Goal: Task Accomplishment & Management: Manage account settings

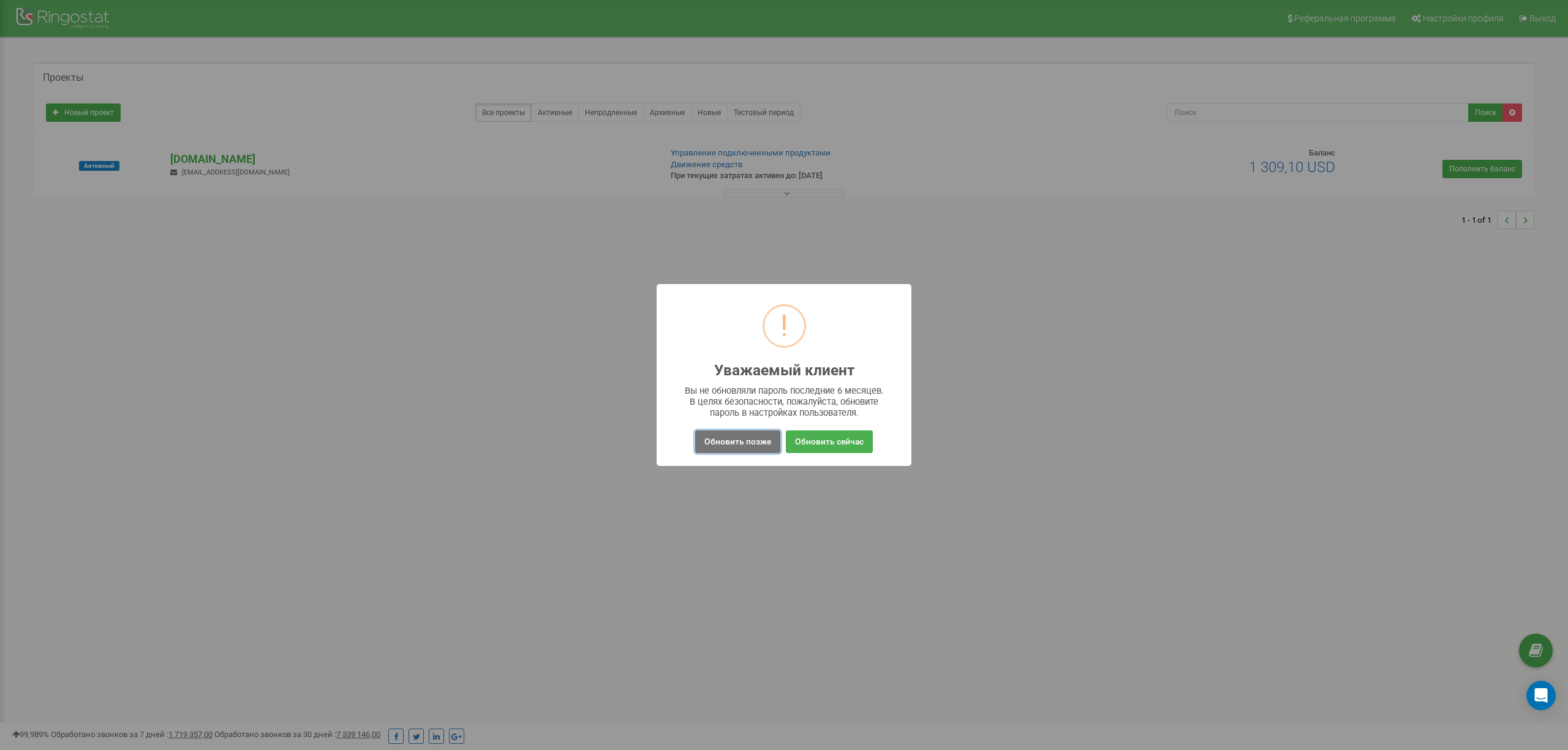
click at [743, 443] on button "Обновить позже" at bounding box center [738, 442] width 85 height 23
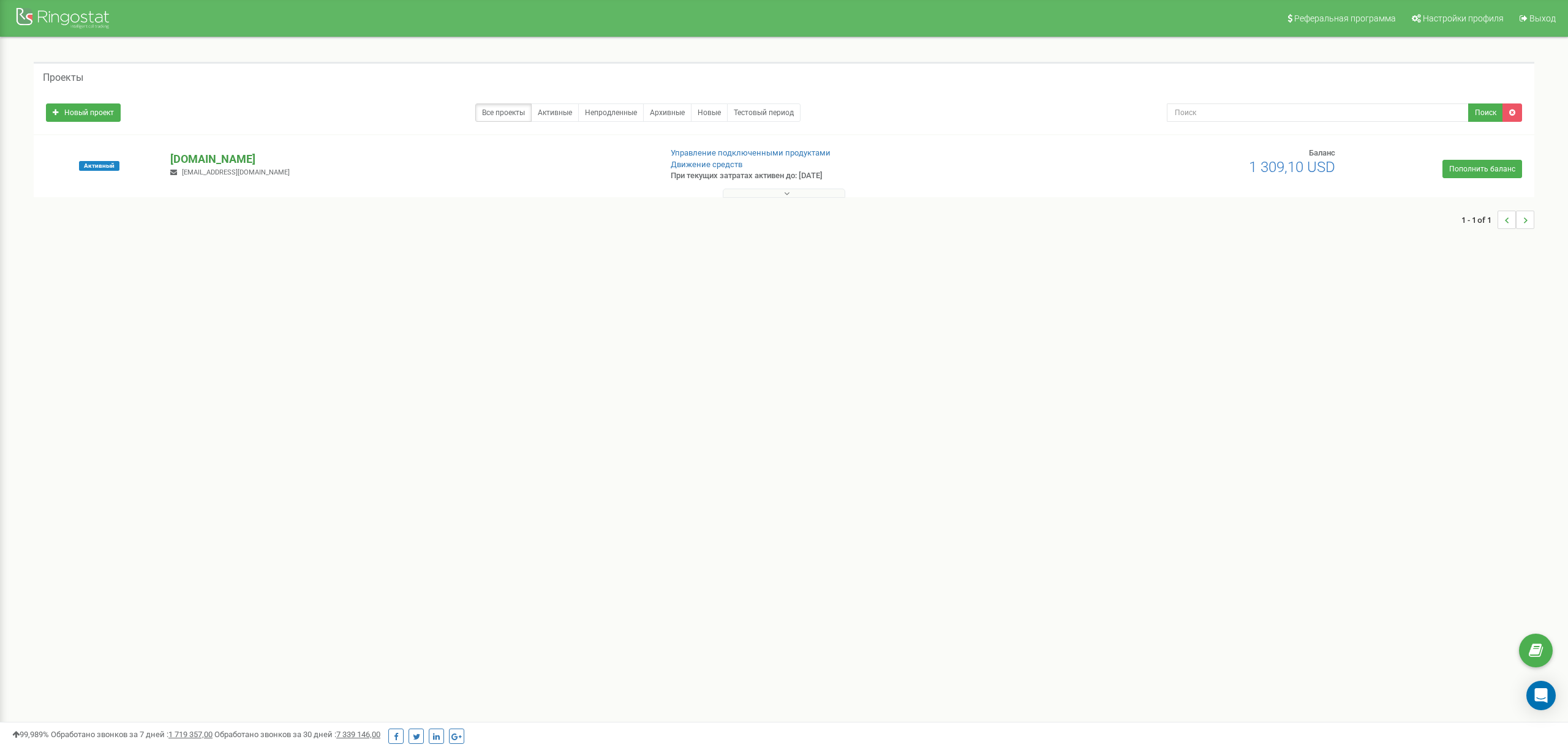
click at [219, 159] on p "[DOMAIN_NAME]" at bounding box center [410, 159] width 479 height 16
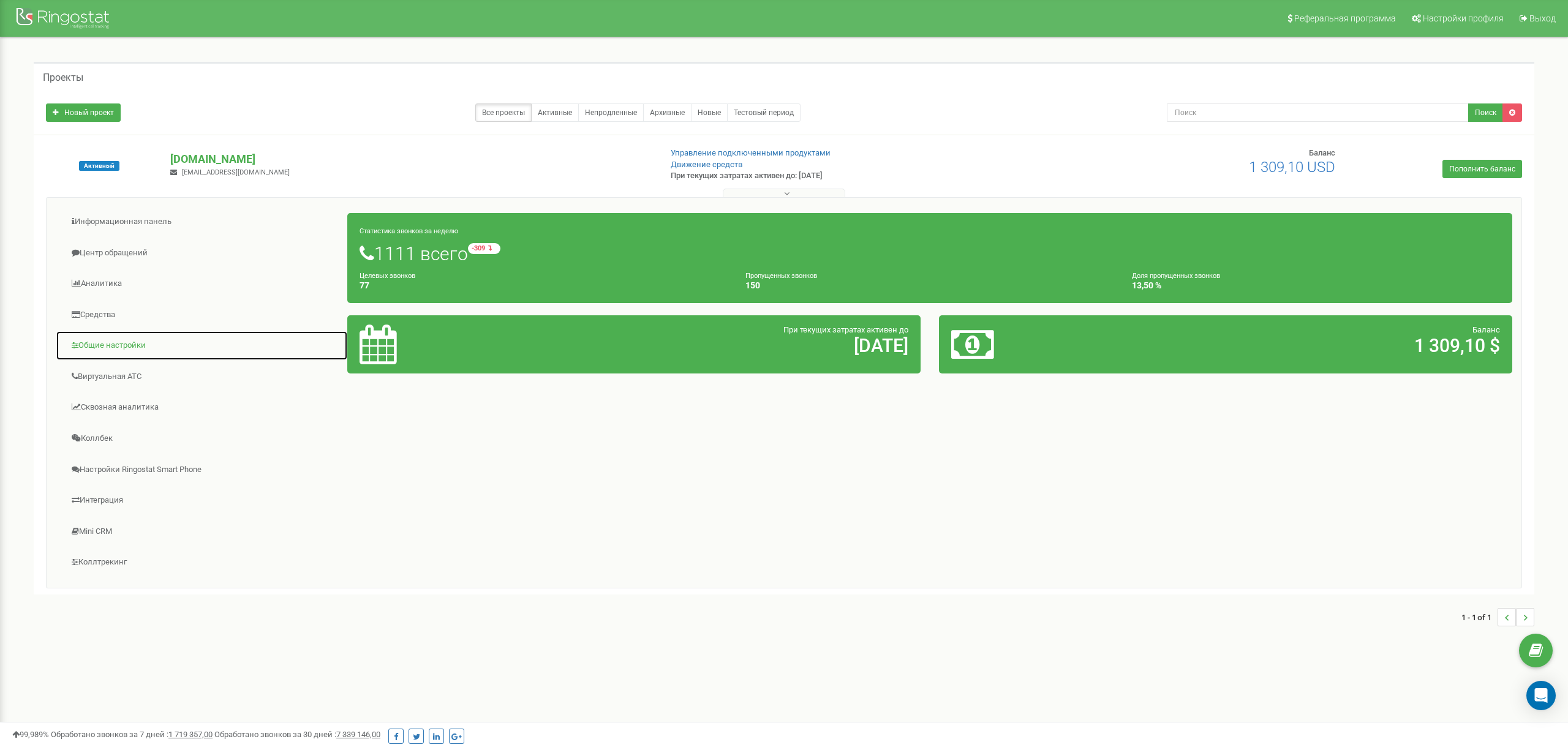
click at [111, 347] on link "Общие настройки" at bounding box center [202, 346] width 292 height 30
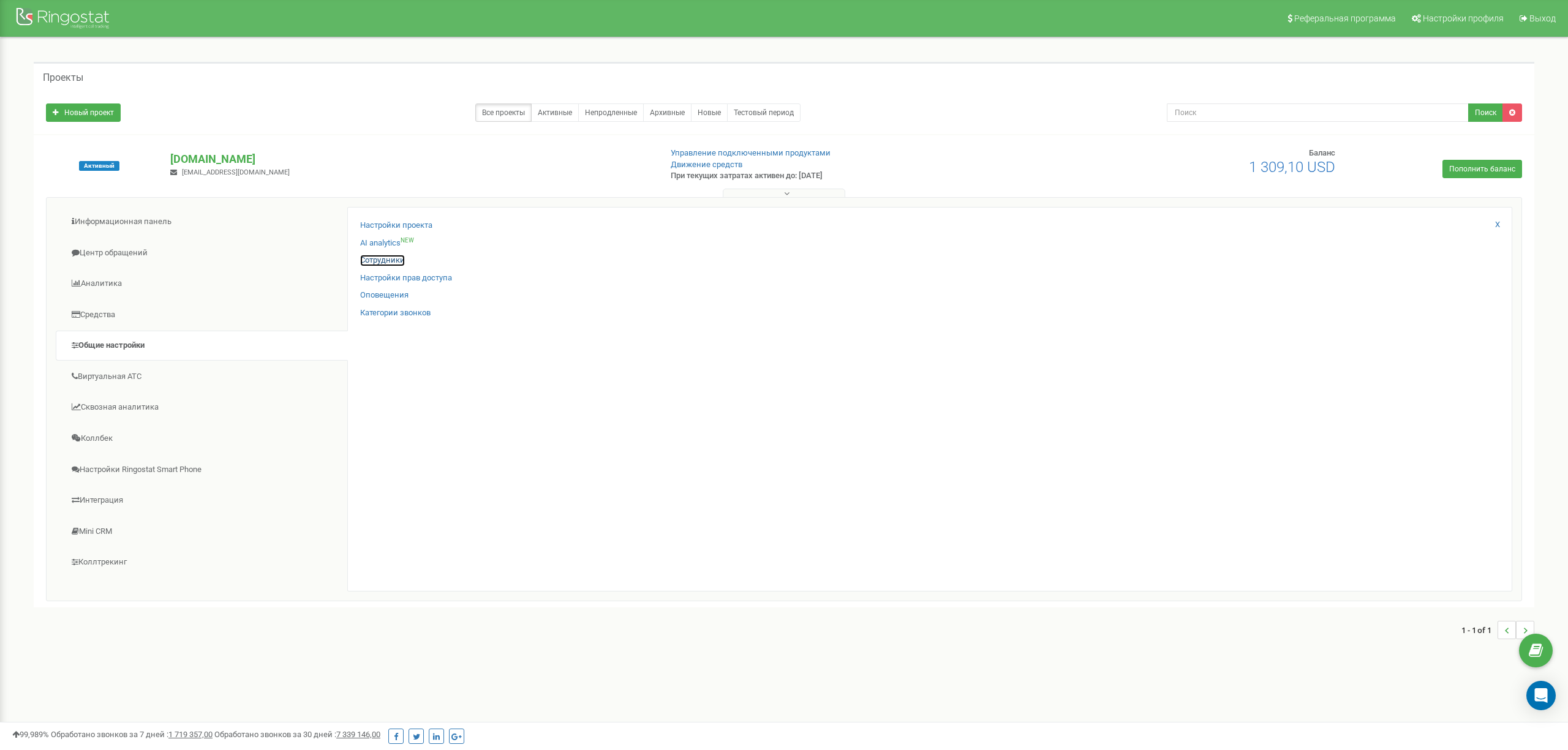
click at [381, 264] on link "Сотрудники" at bounding box center [382, 260] width 45 height 11
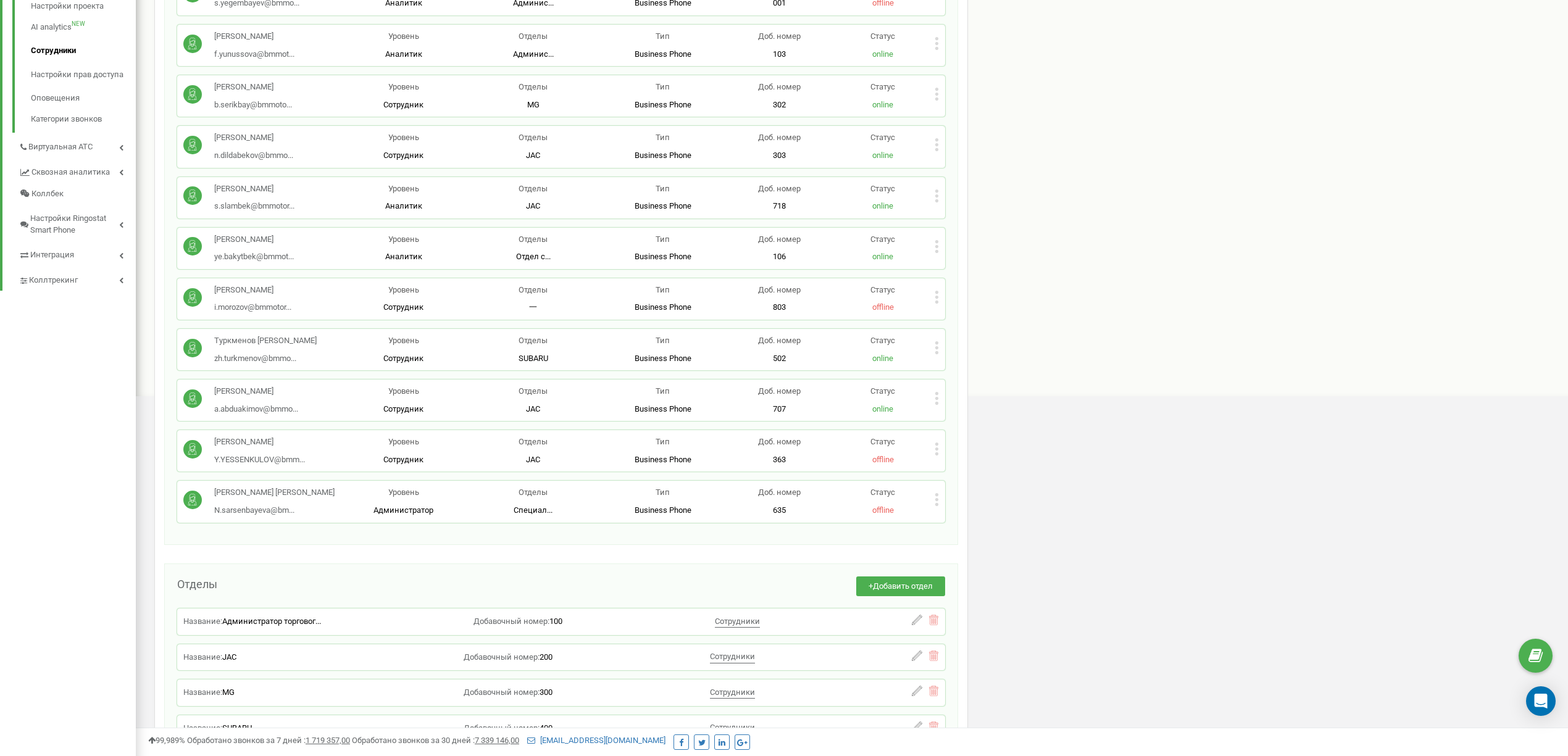
scroll to position [509, 0]
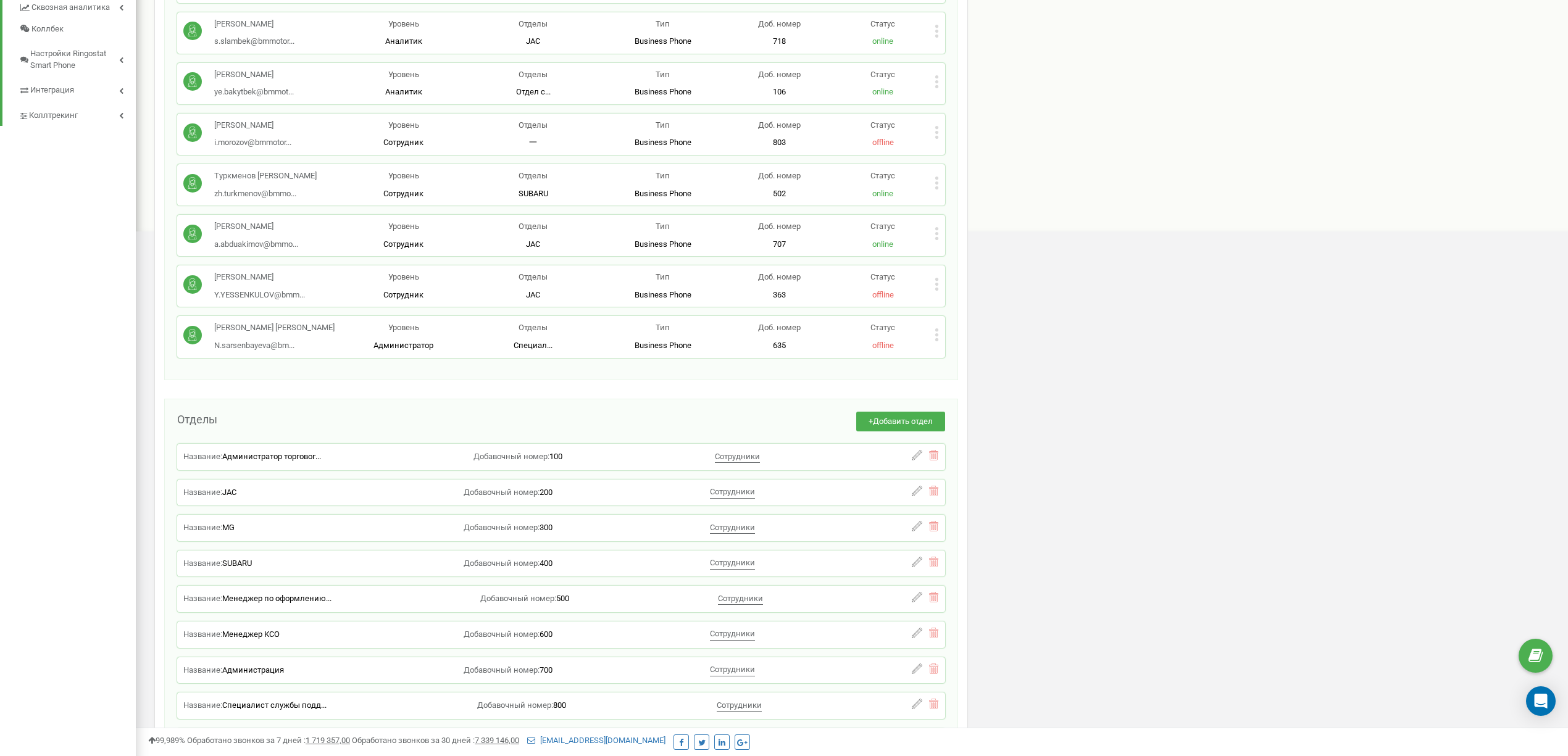
click at [938, 334] on icon at bounding box center [937, 334] width 5 height 13
drag, startPoint x: 988, startPoint y: 357, endPoint x: 975, endPoint y: 359, distance: 13.2
click at [986, 357] on span "Редактировать" at bounding box center [983, 355] width 63 height 8
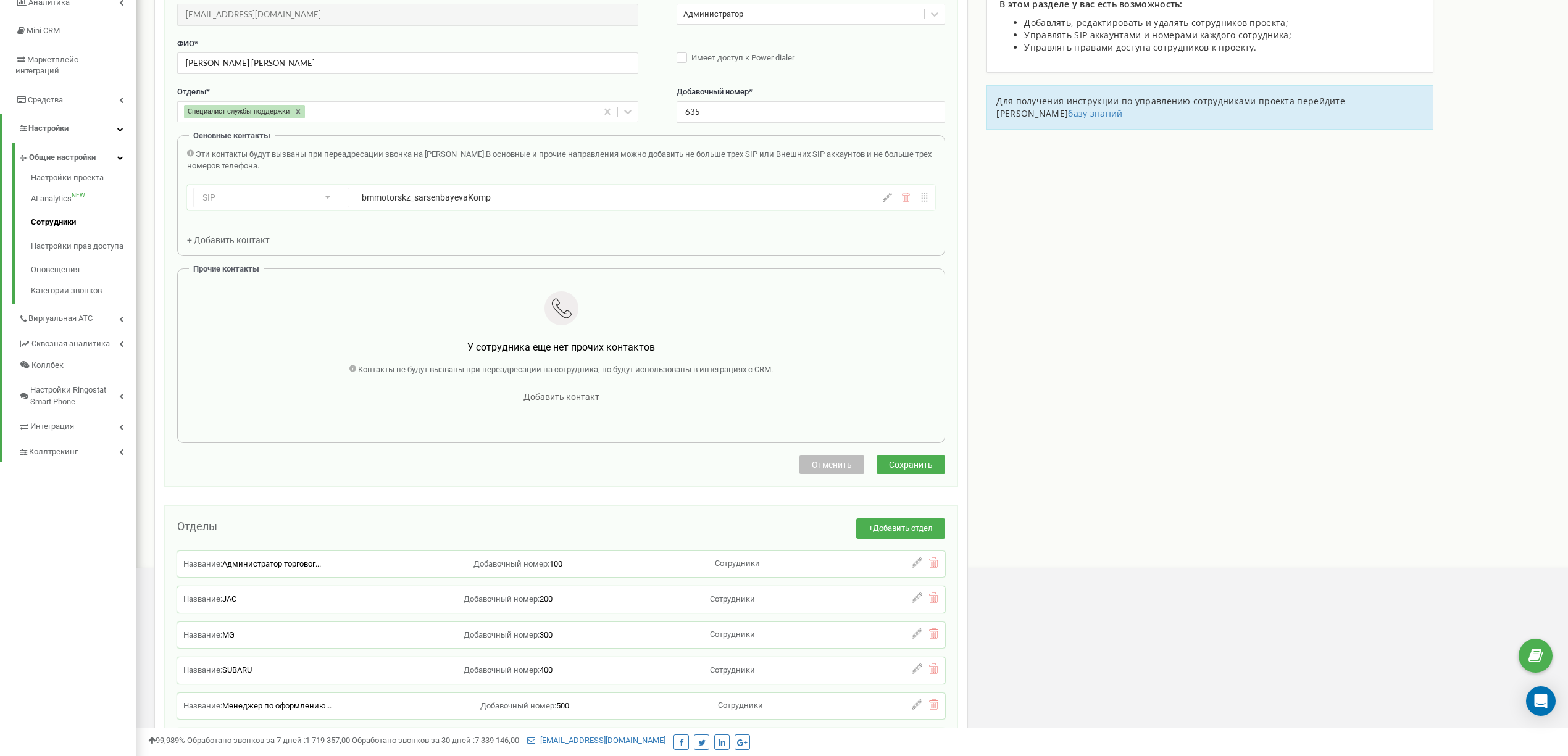
scroll to position [124, 0]
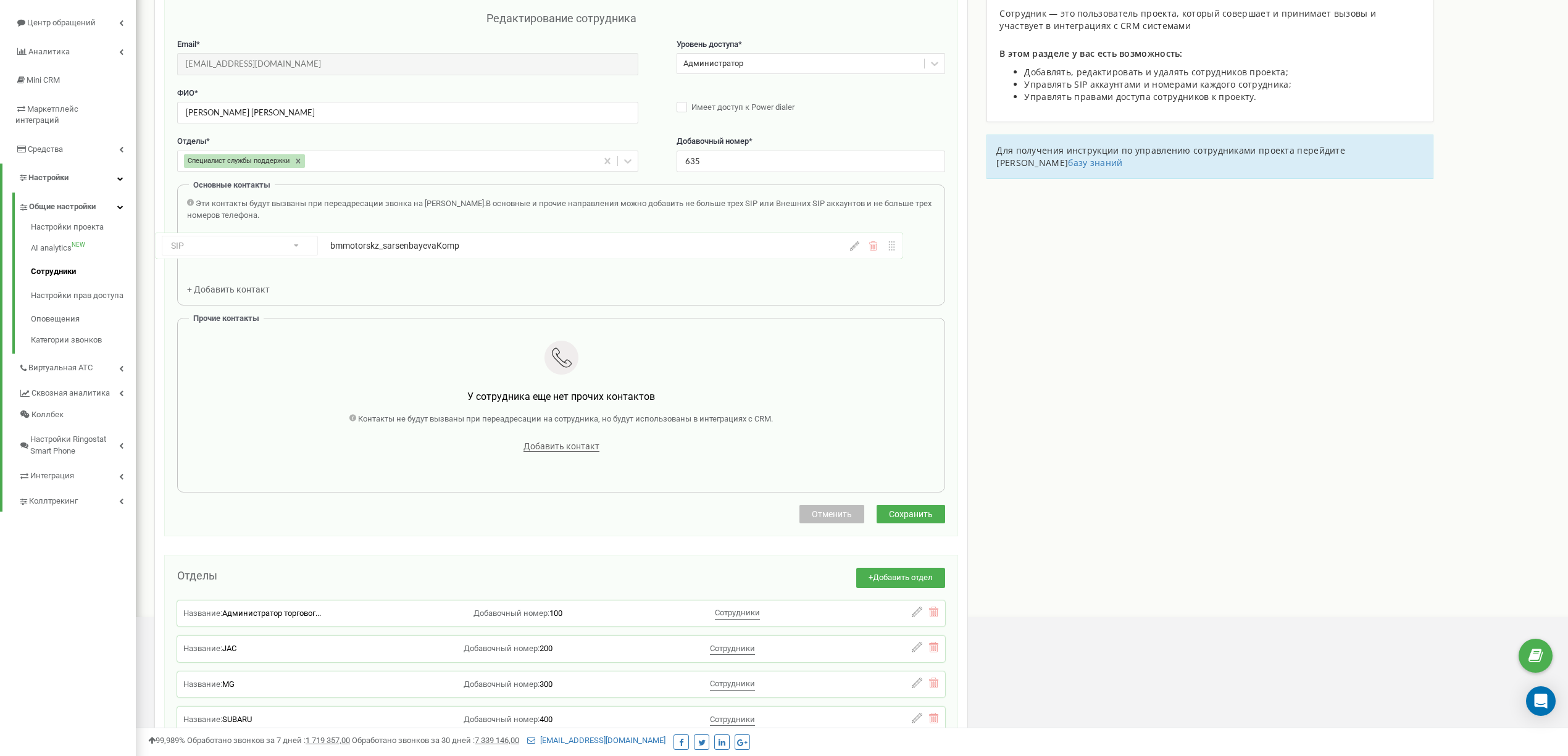
drag, startPoint x: 516, startPoint y: 255, endPoint x: 479, endPoint y: 250, distance: 37.3
click at [479, 250] on div "SIP Номер телефона SIP Внешний SIP bmmotorskz_sarsenbayevaKomp" at bounding box center [561, 249] width 748 height 31
click at [885, 251] on icon at bounding box center [887, 247] width 9 height 9
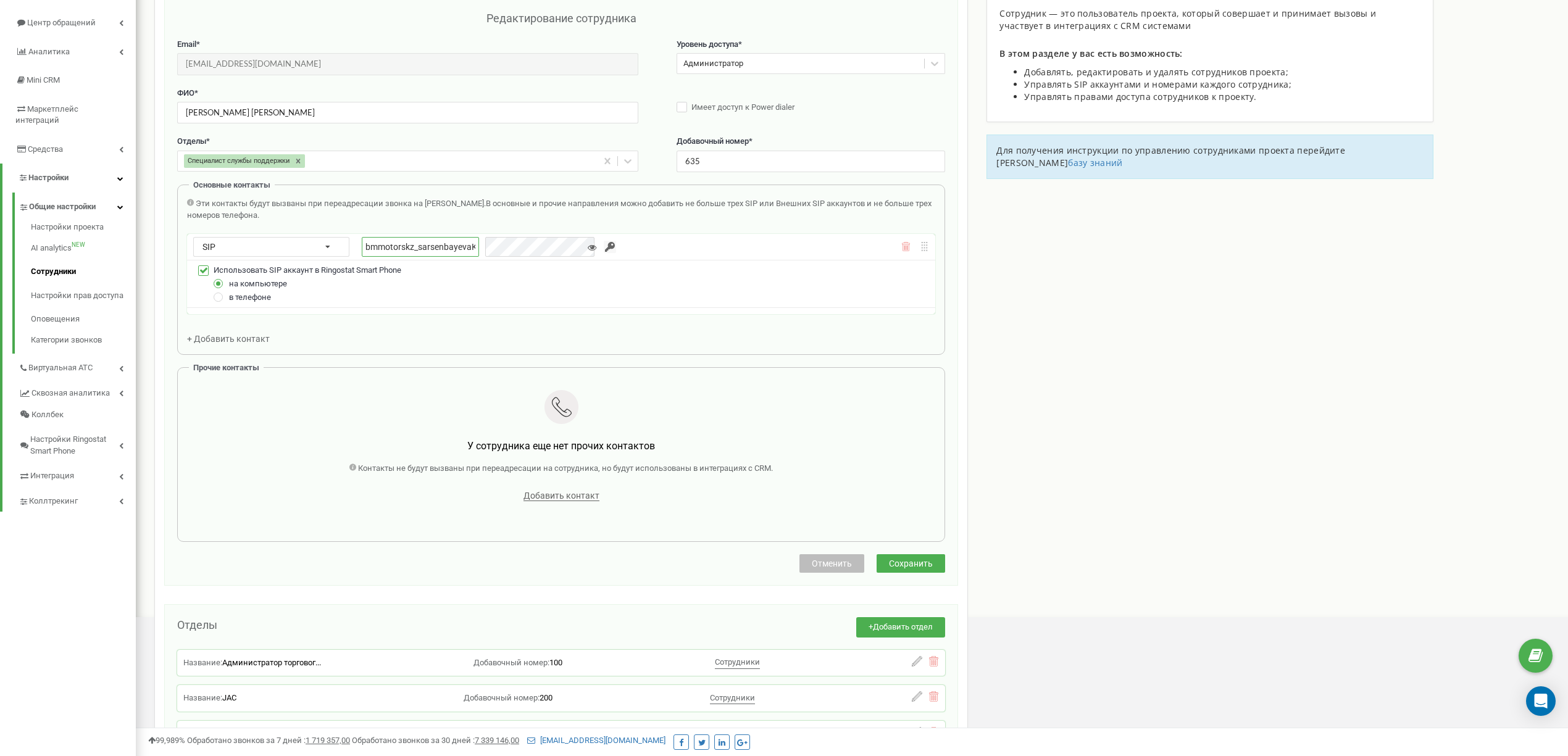
click at [448, 250] on input "bmmotorskz_sarsenbayevaKomp" at bounding box center [421, 247] width 118 height 21
click at [448, 248] on input "bmmotorskz_sarsenbayevaKomp" at bounding box center [421, 247] width 118 height 21
click at [1134, 258] on div "Сотрудники проекта bmmotors.kz Редактирование сотрудника Email * N.sarsenbayeva…" at bounding box center [851, 513] width 1413 height 1137
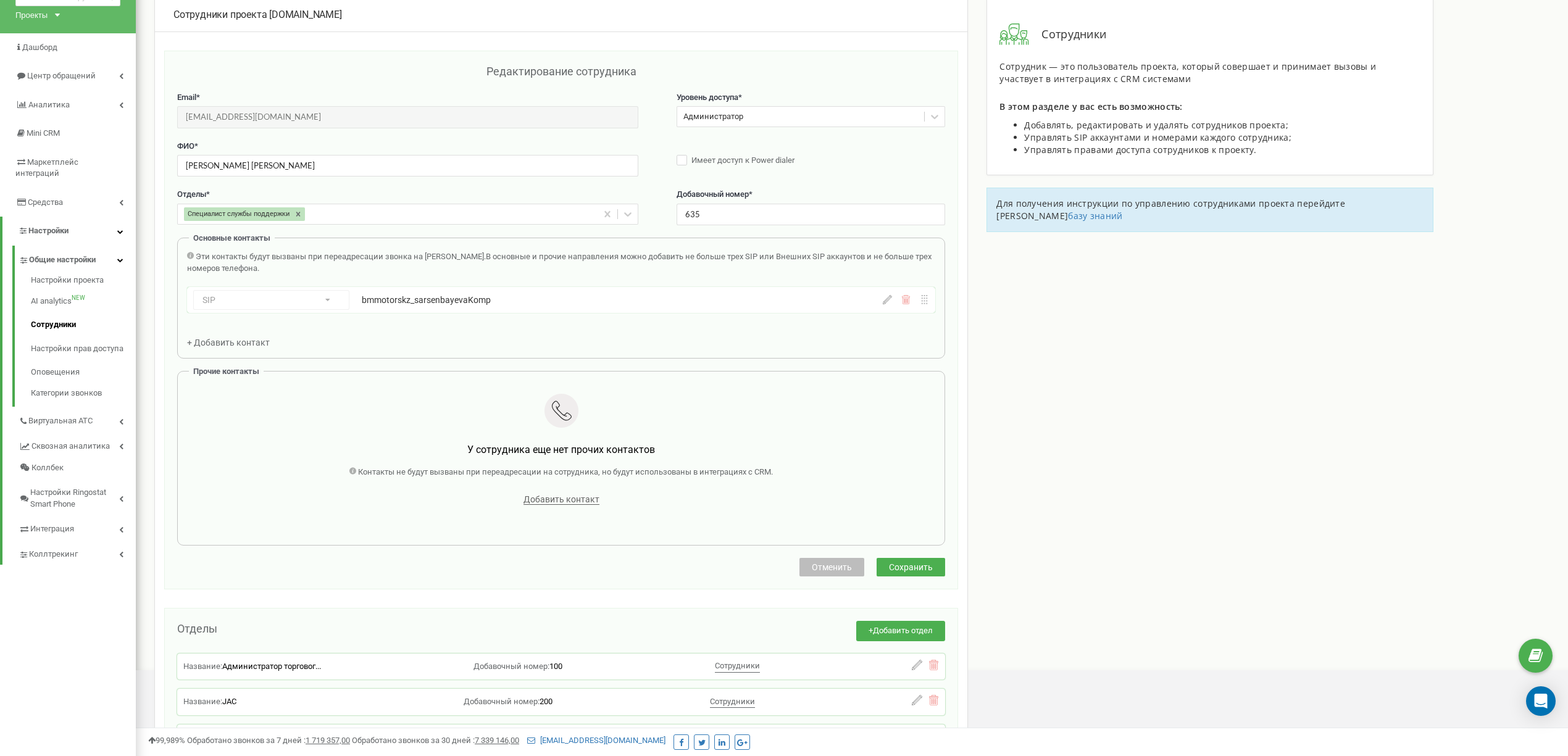
scroll to position [40, 0]
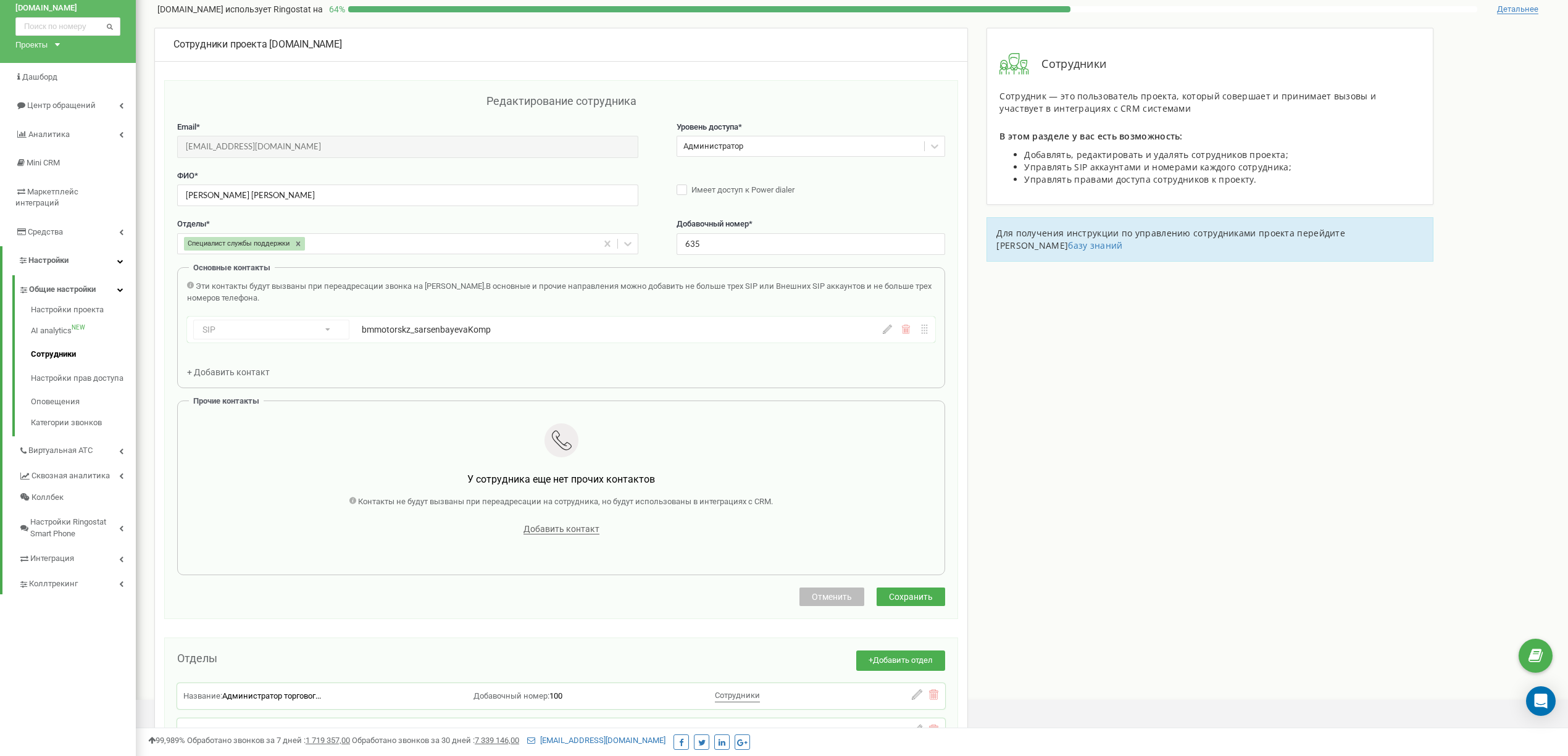
click at [222, 368] on span "+ Добавить контакт" at bounding box center [228, 372] width 82 height 10
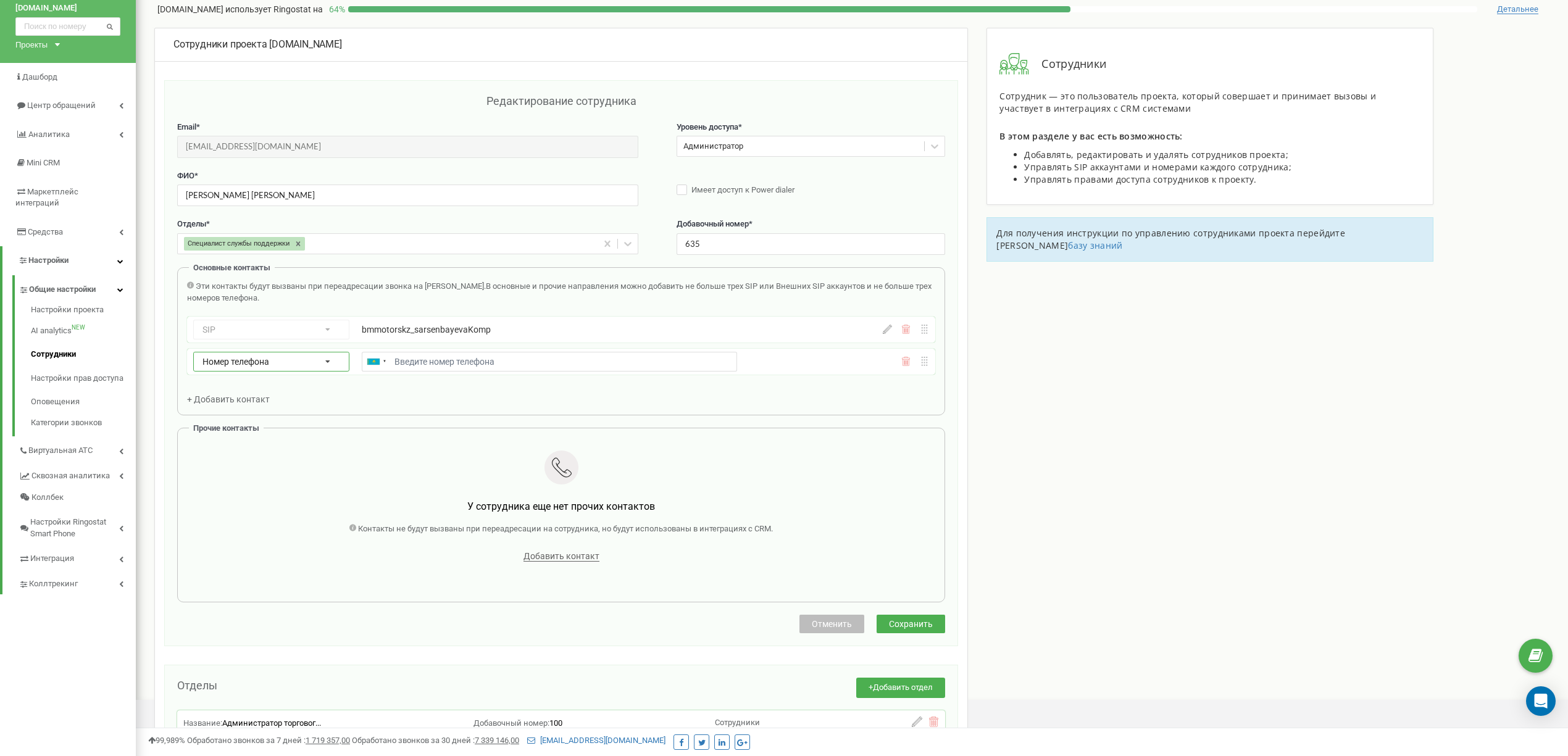
click at [289, 369] on div "Номер телефона Номер телефона SIP Внешний SIP" at bounding box center [271, 362] width 156 height 20
click at [242, 400] on div "SIP" at bounding box center [271, 397] width 155 height 18
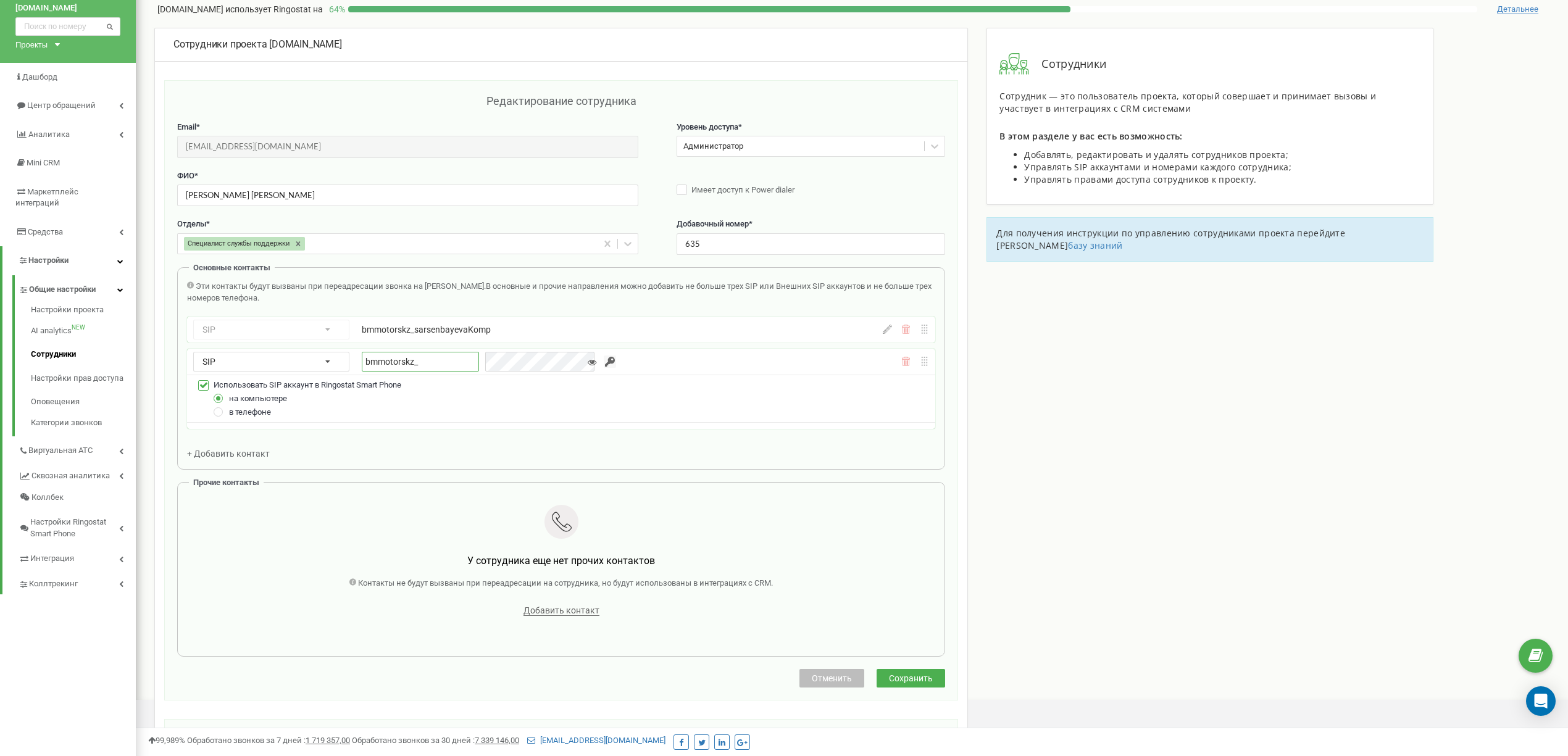
click at [444, 366] on input "bmmotorskz_" at bounding box center [421, 362] width 118 height 21
click at [447, 331] on div "bmmotorskz_sarsenbayevaKomp" at bounding box center [550, 330] width 376 height 12
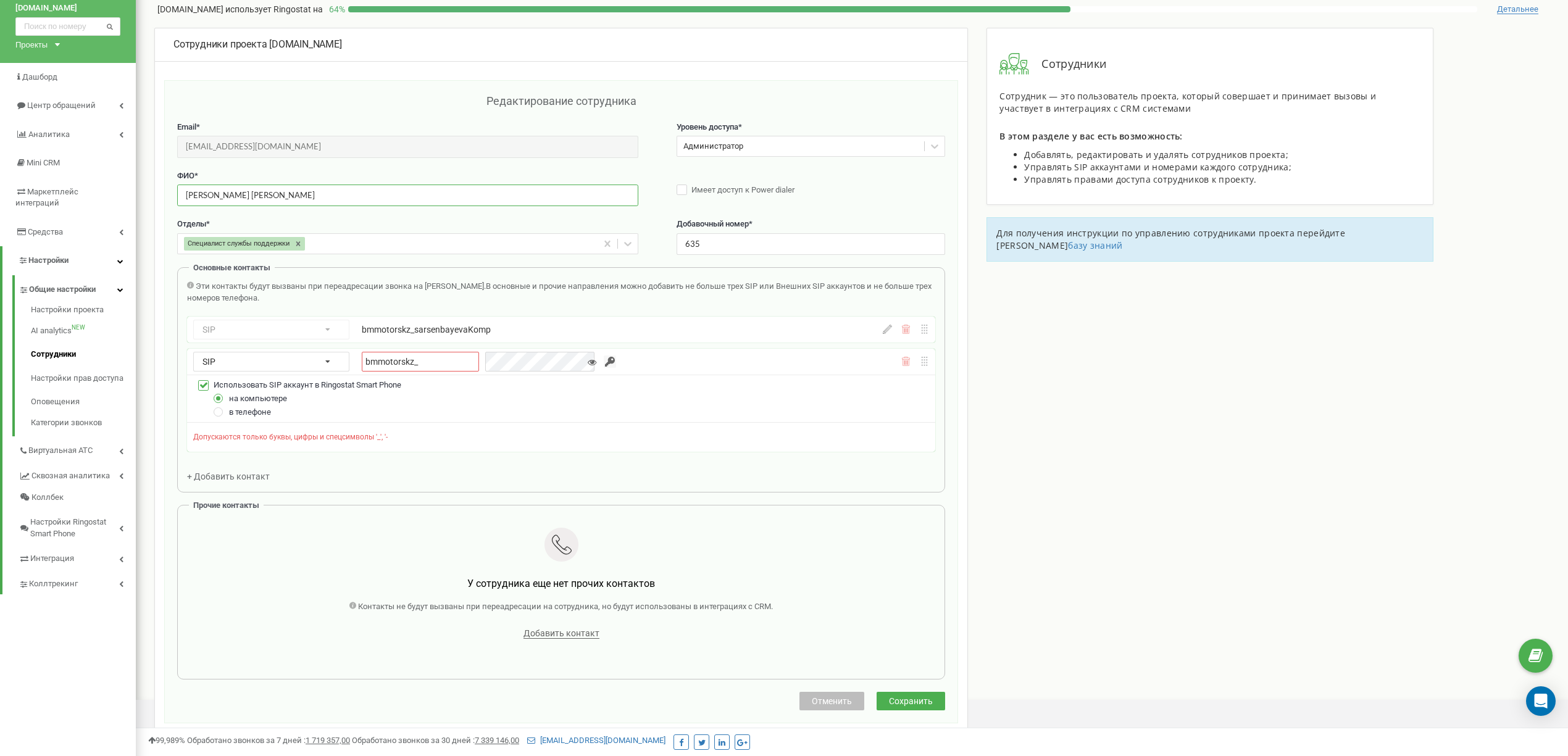
click at [215, 192] on input "[PERSON_NAME] [PERSON_NAME]" at bounding box center [408, 195] width 461 height 21
click at [216, 139] on input "[EMAIL_ADDRESS][DOMAIN_NAME]" at bounding box center [408, 147] width 461 height 21
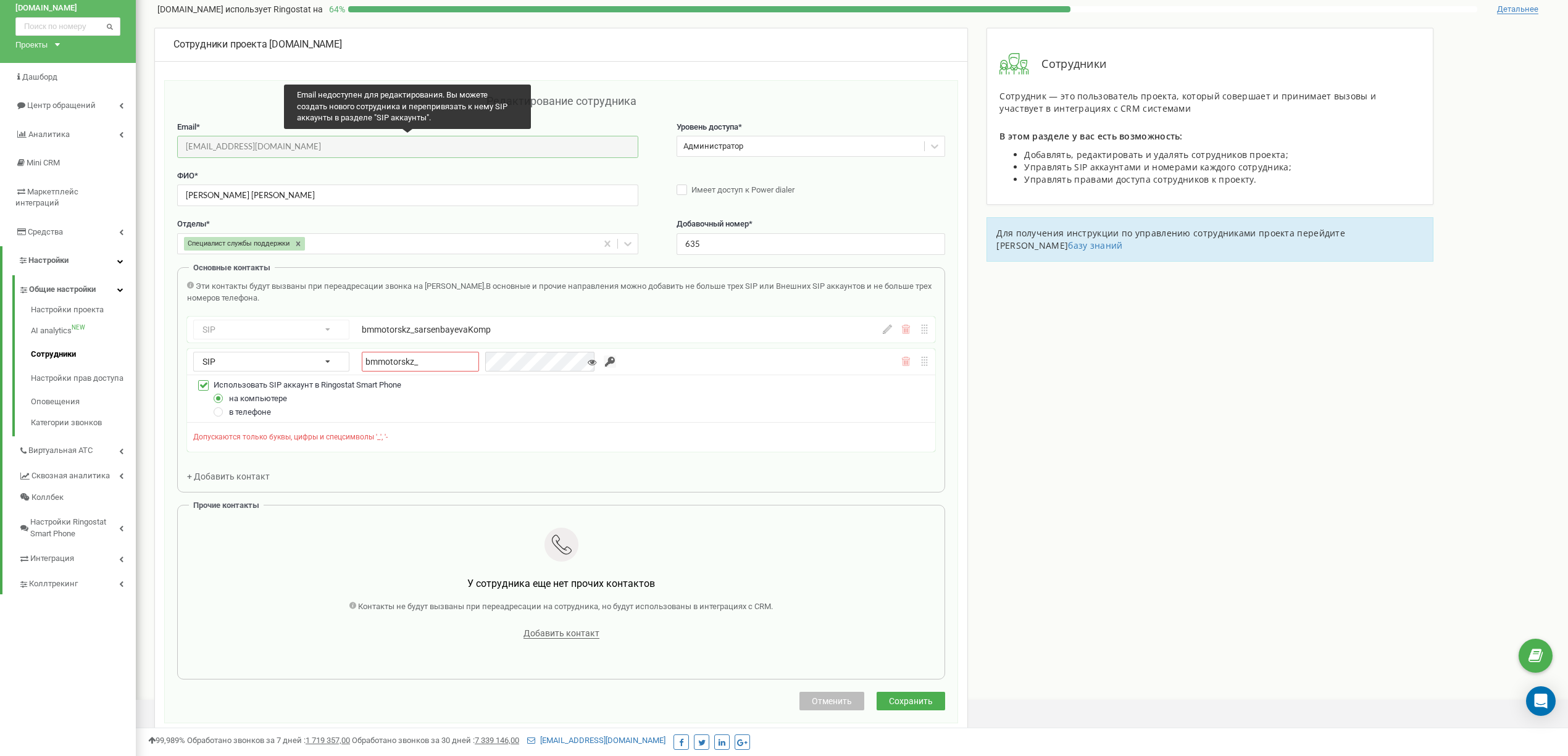
click at [221, 150] on input "[EMAIL_ADDRESS][DOMAIN_NAME]" at bounding box center [408, 147] width 461 height 21
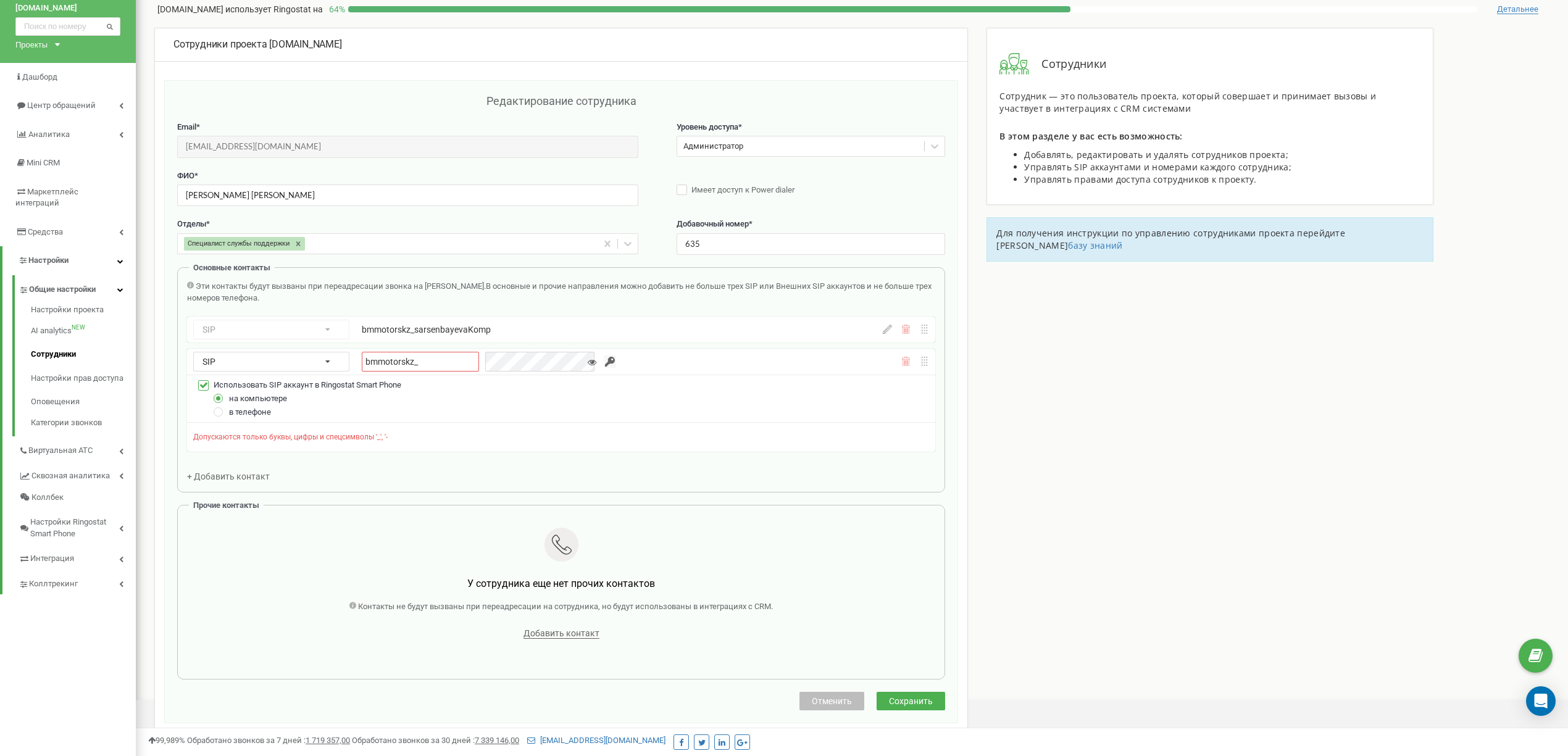
click at [432, 369] on input "bmmotorskz_" at bounding box center [421, 362] width 118 height 21
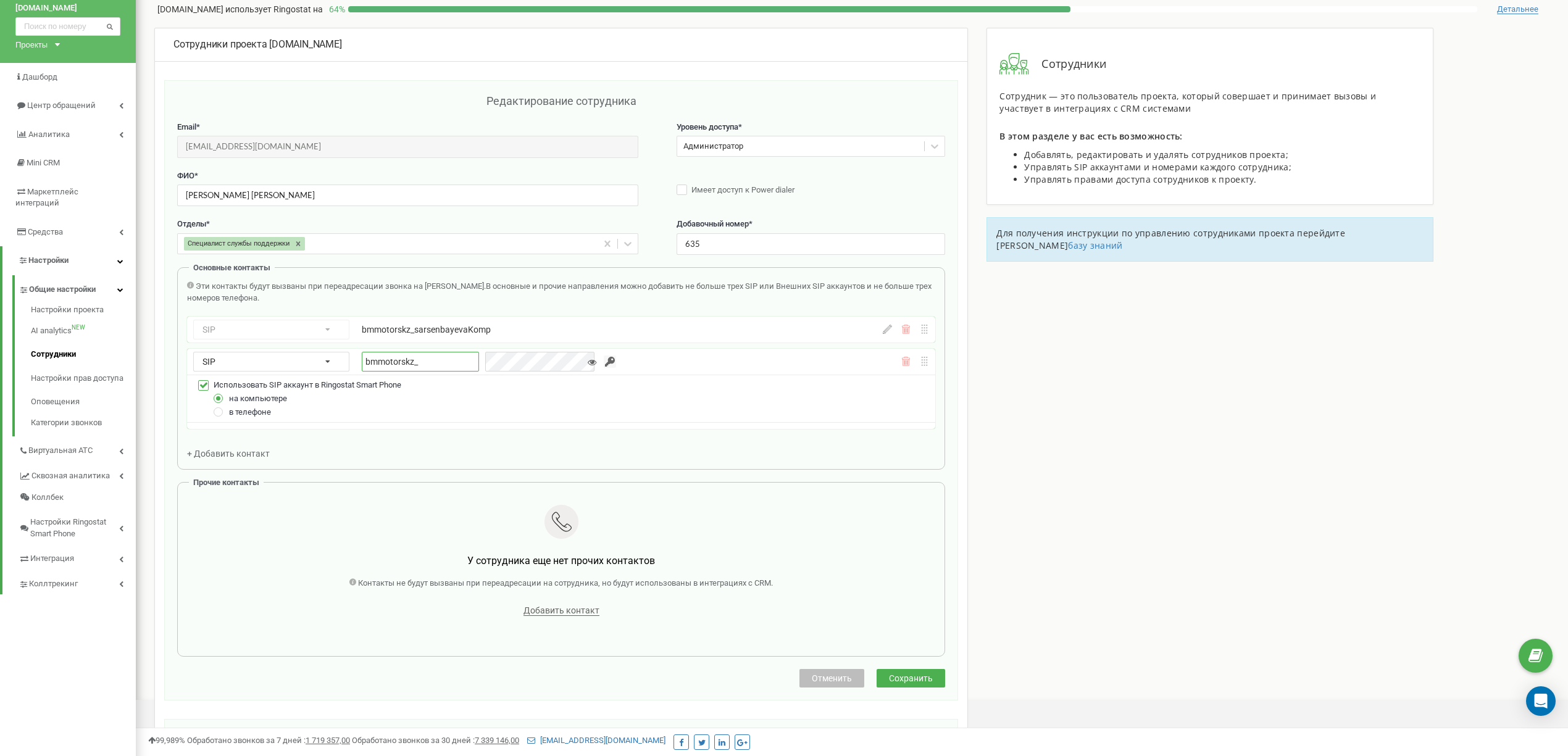
paste input "sarsenbayeva"
type input "bmmotorskz_sarsenbayevaTel"
click at [604, 368] on input "button" at bounding box center [610, 362] width 12 height 12
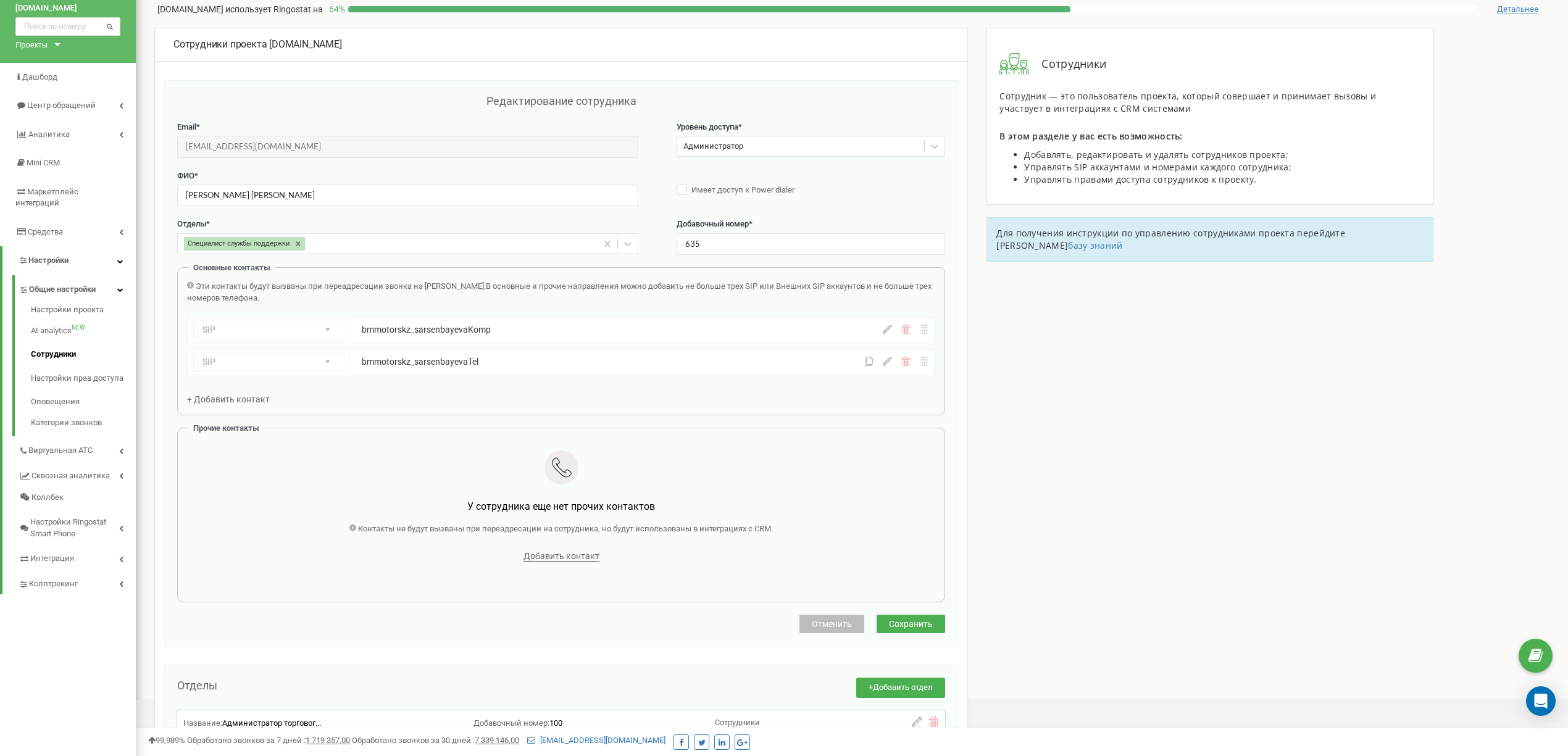
click at [921, 625] on span "Сохранить" at bounding box center [910, 624] width 44 height 10
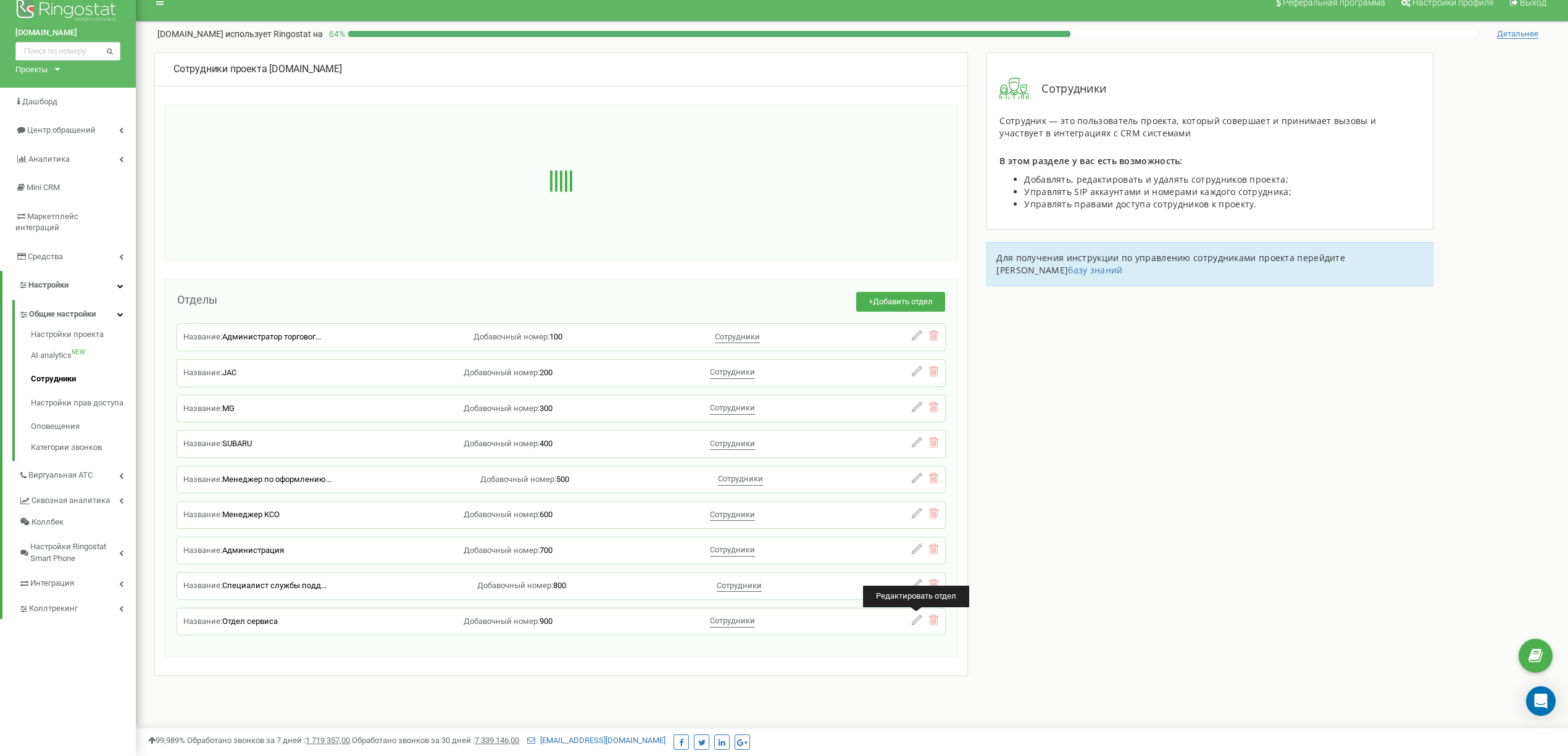
scroll to position [15, 0]
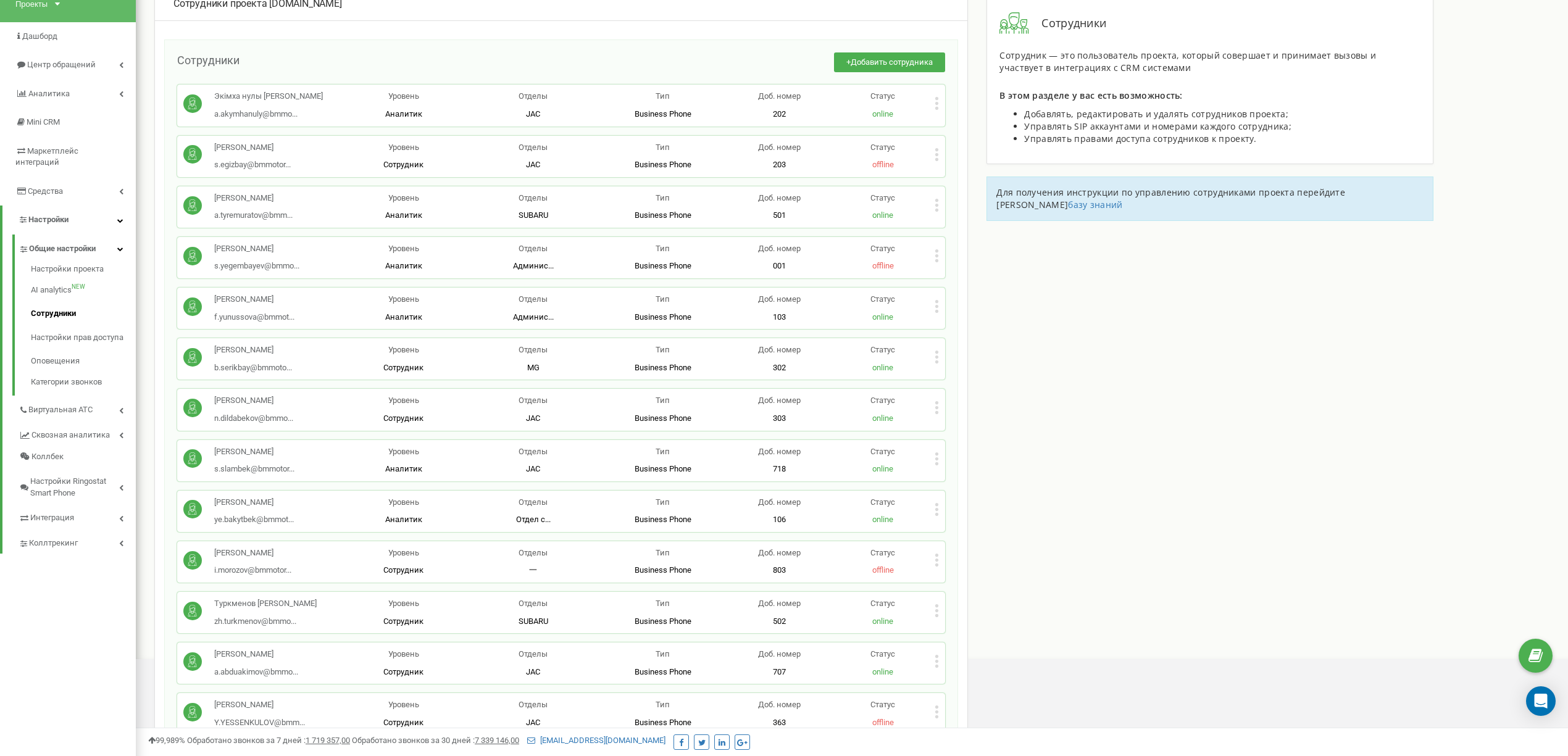
scroll to position [344, 0]
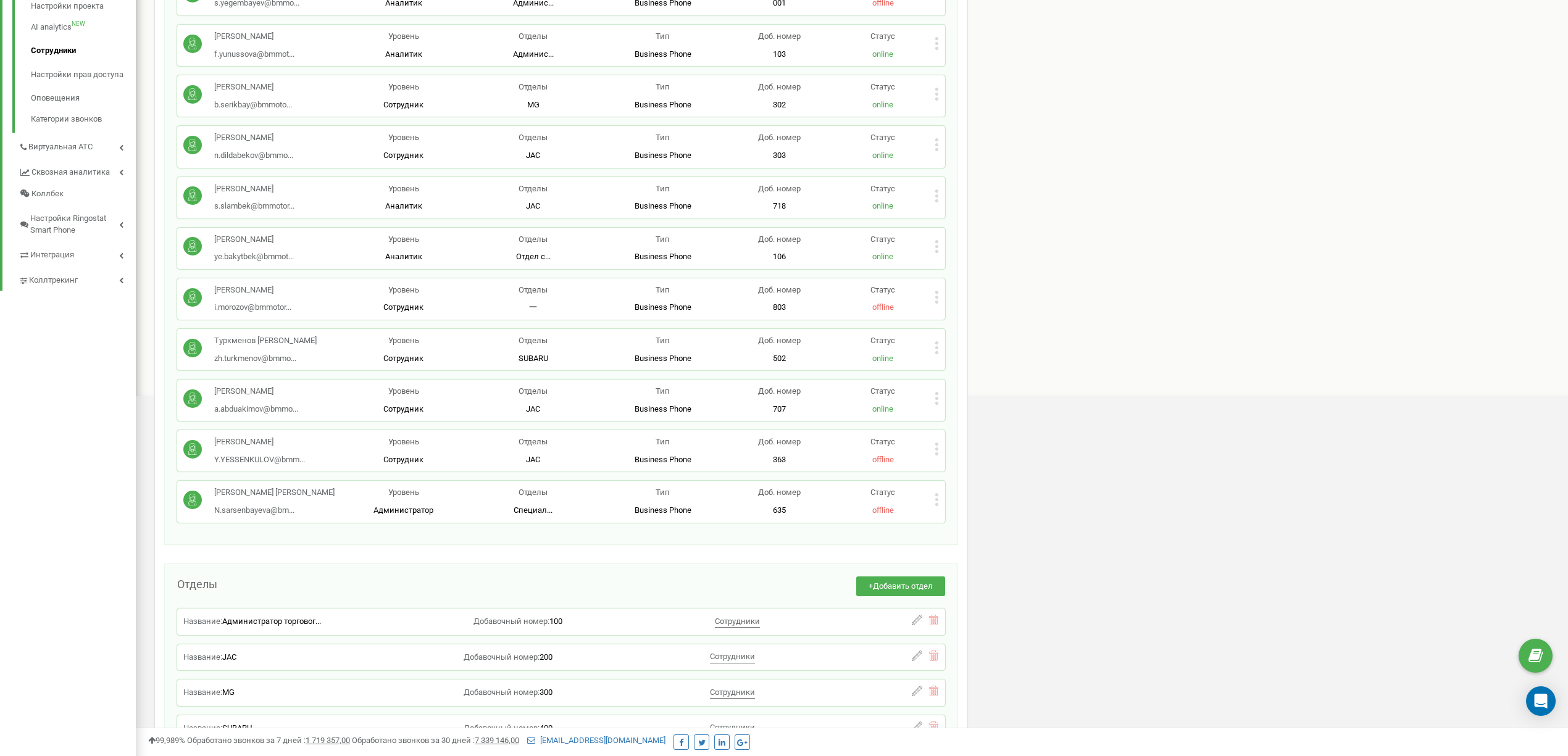
click at [936, 500] on icon at bounding box center [937, 499] width 3 height 3
click at [966, 519] on span "Редактировать" at bounding box center [983, 520] width 63 height 8
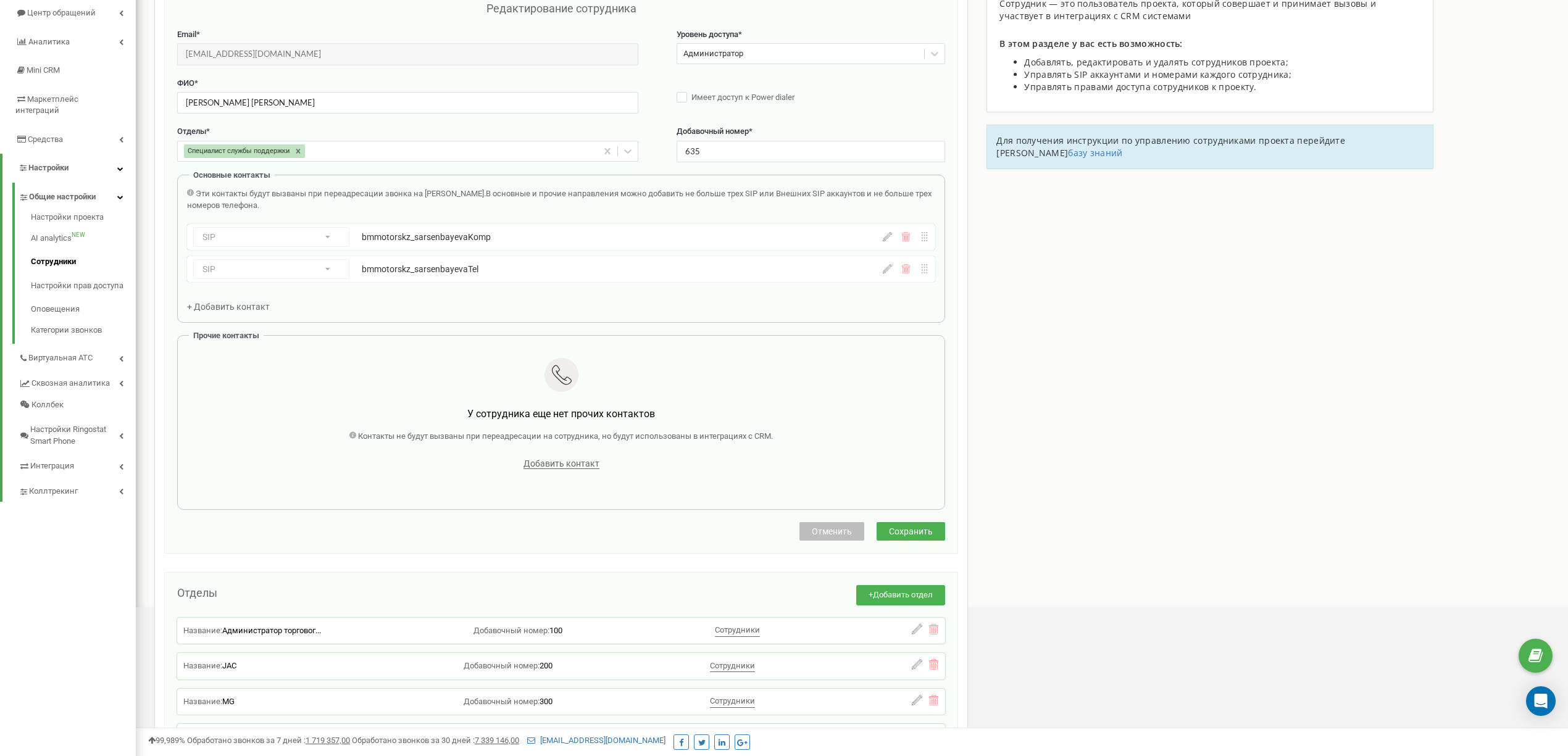
scroll to position [124, 0]
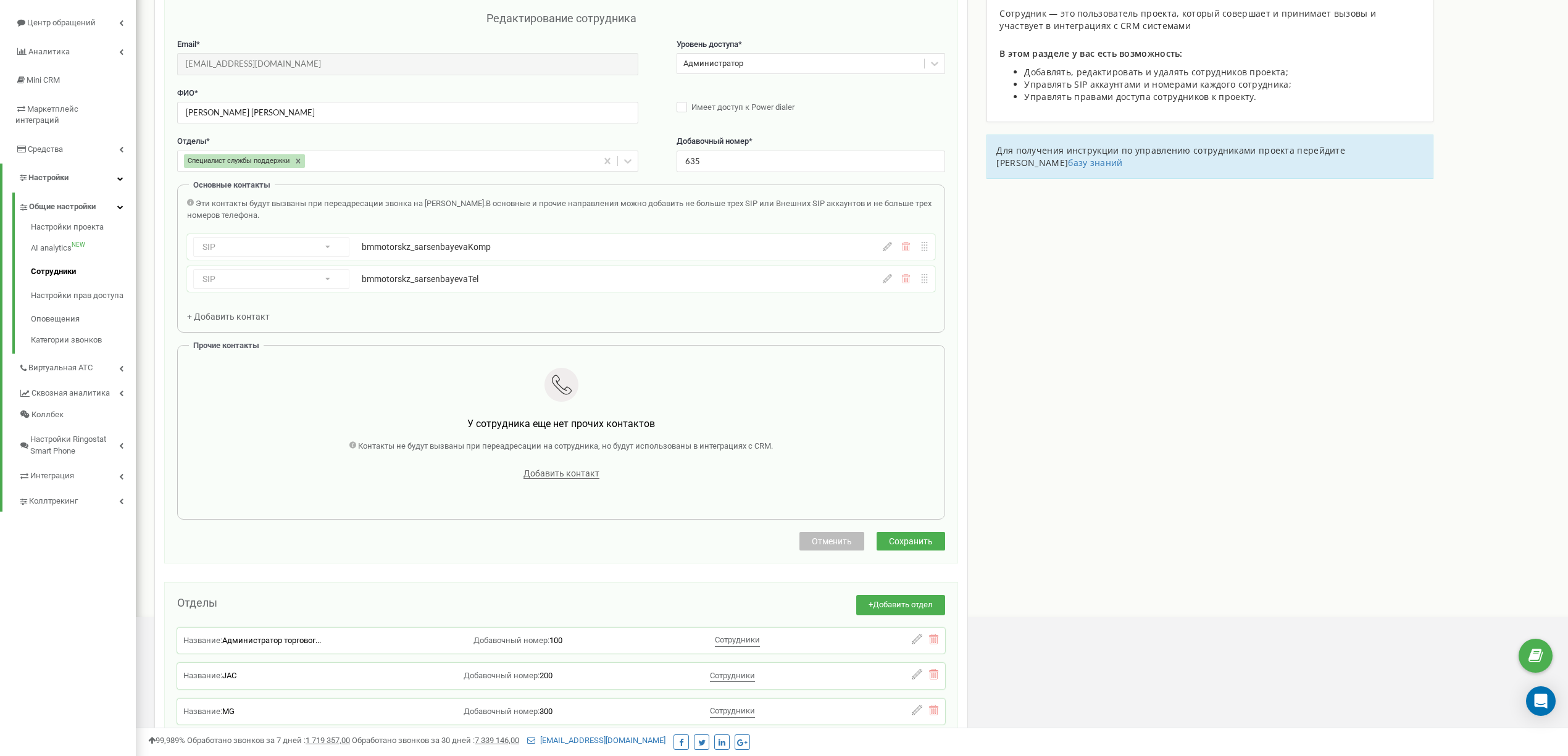
drag, startPoint x: 885, startPoint y: 280, endPoint x: 835, endPoint y: 282, distance: 50.0
click at [885, 280] on icon at bounding box center [887, 279] width 9 height 9
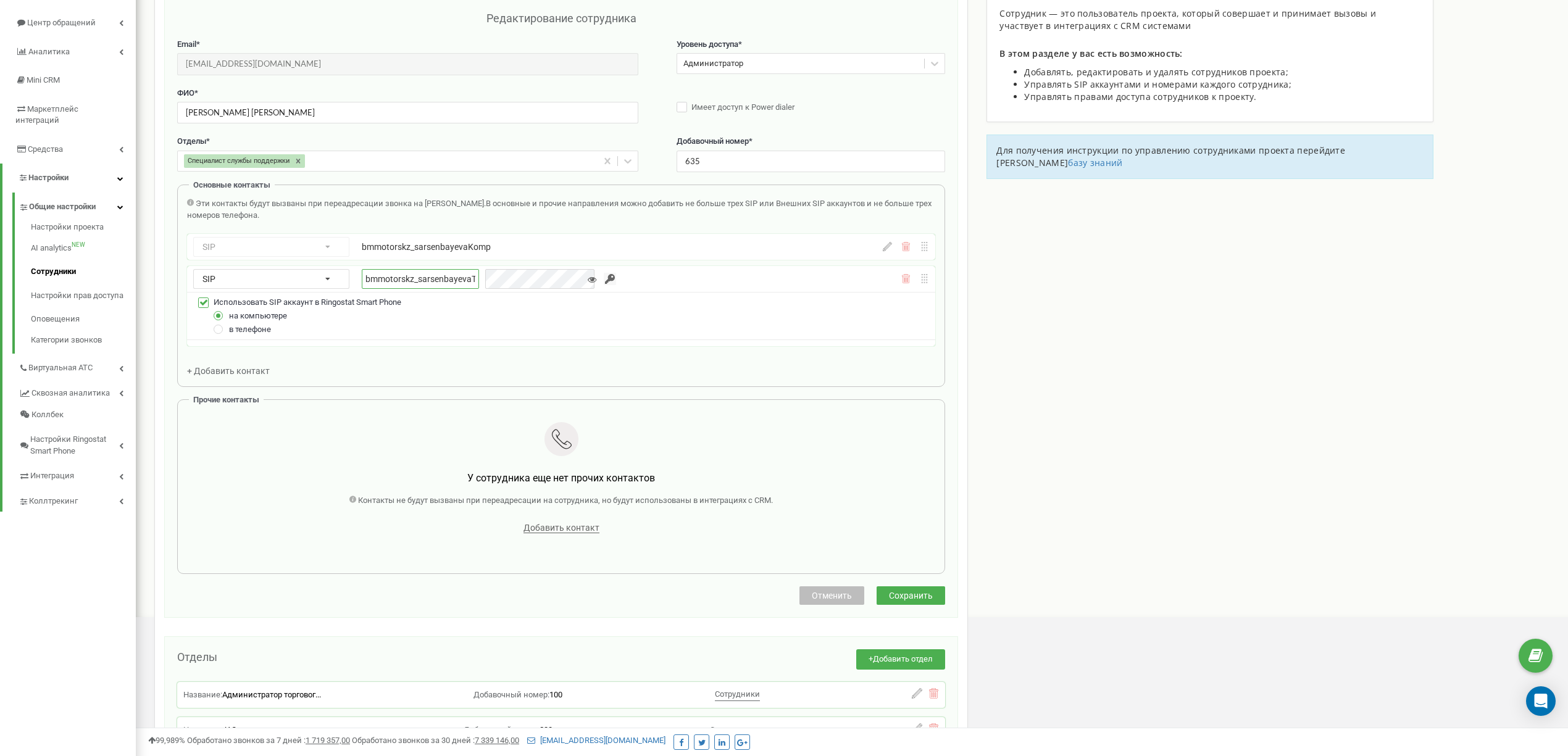
click at [450, 282] on input "bmmotorskz_sarsenbayevaTel" at bounding box center [421, 279] width 118 height 21
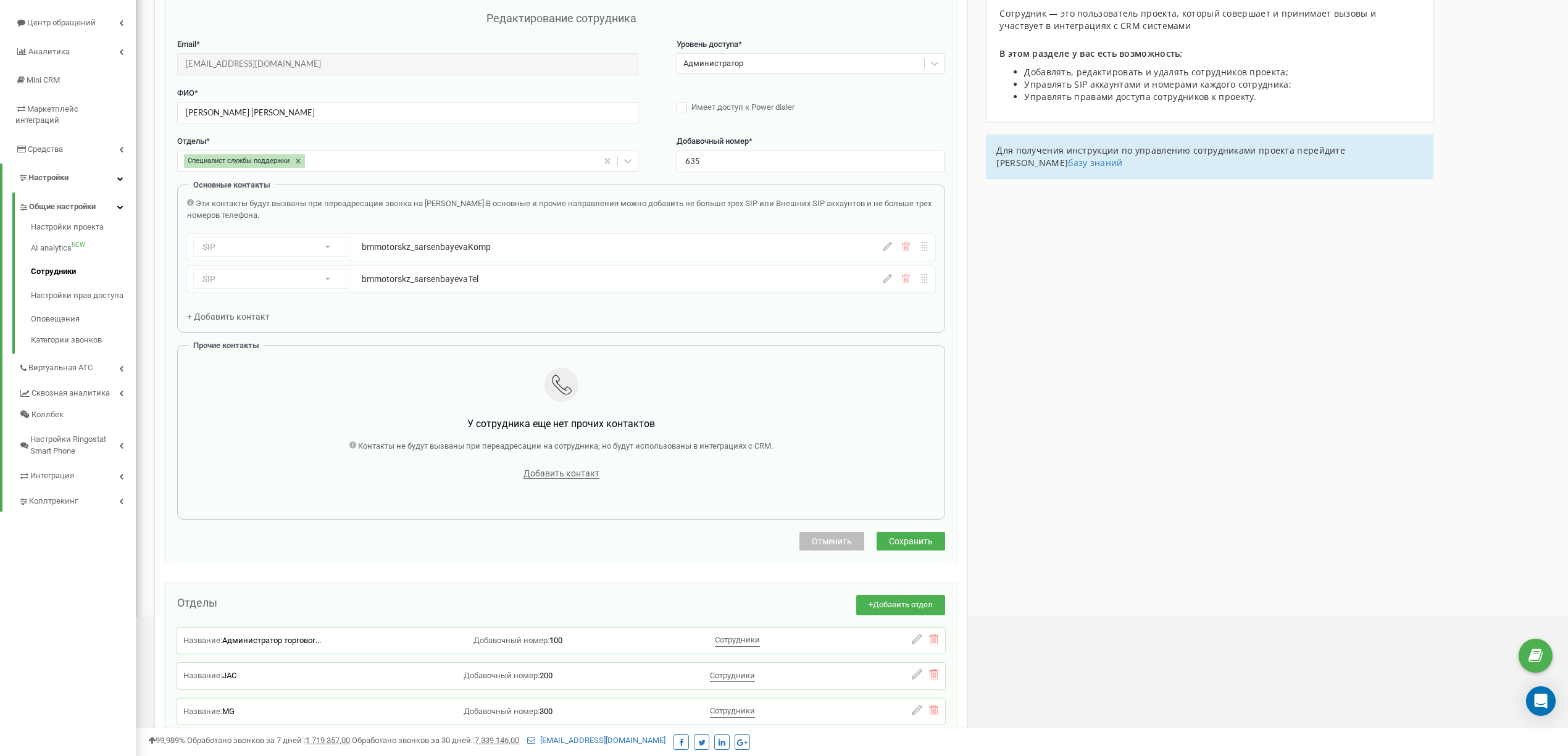
click at [1085, 421] on div "Сотрудники проекта bmmotors.kz Редактирование сотрудника Email * N.sarsenbayeva…" at bounding box center [851, 502] width 1413 height 1115
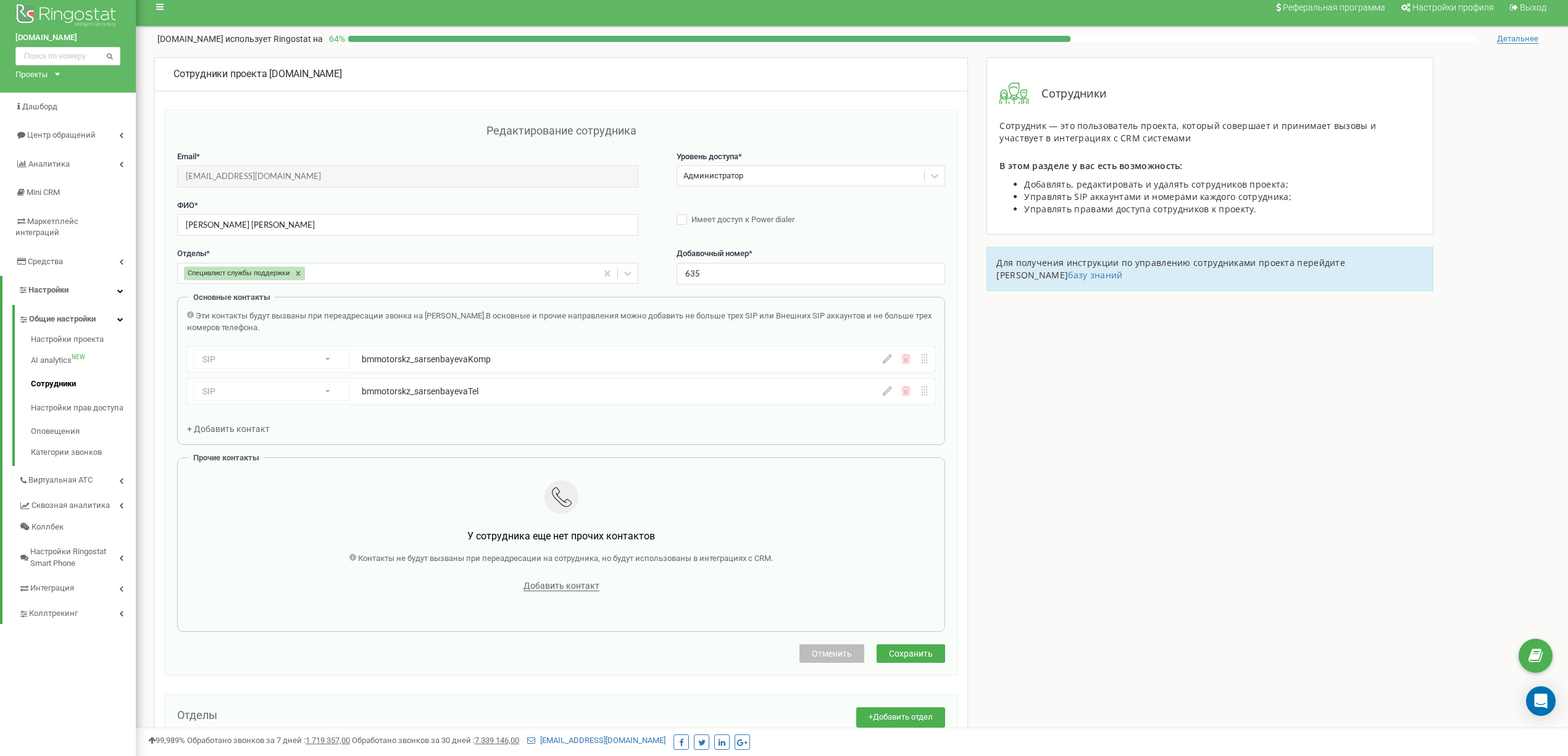
scroll to position [0, 0]
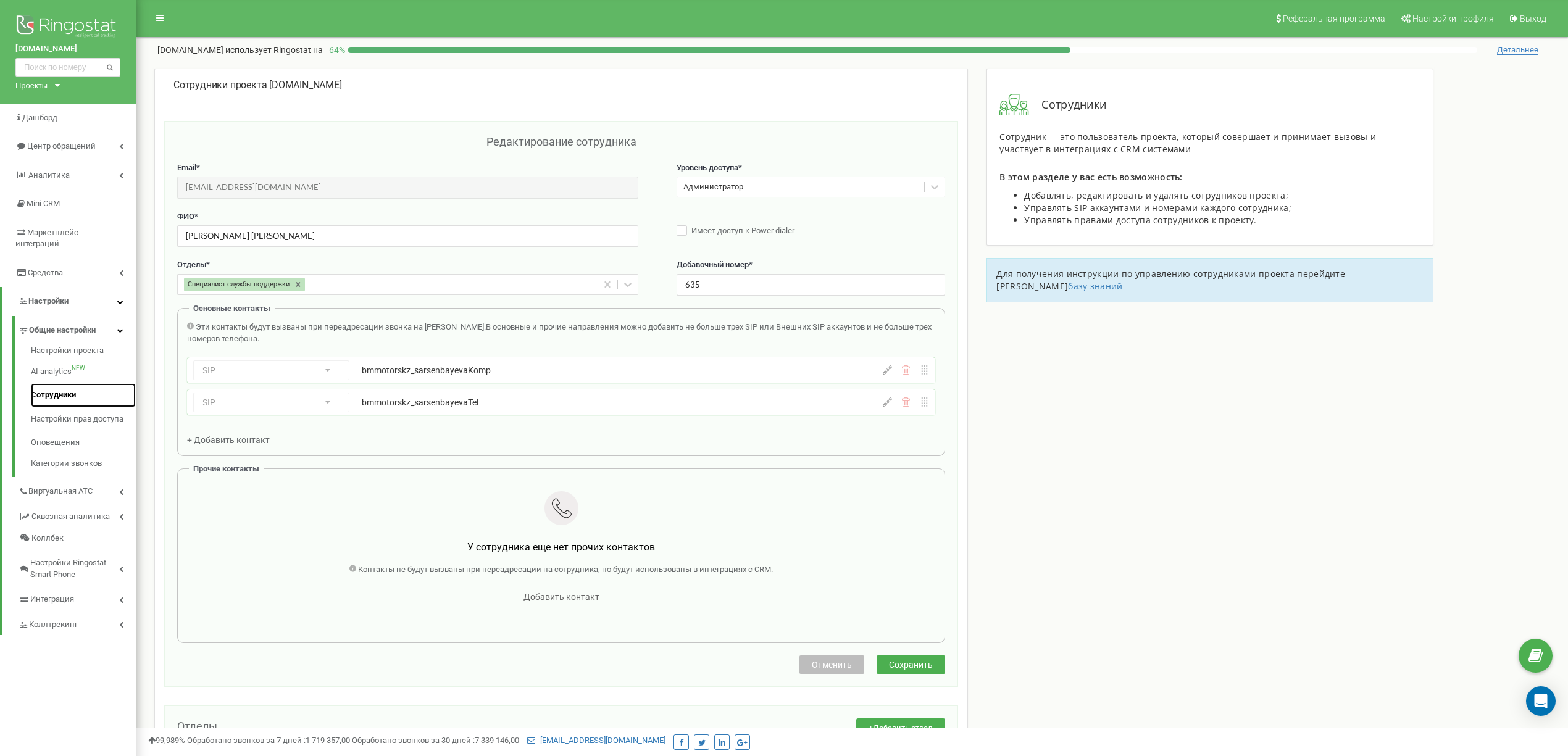
click at [60, 383] on link "Сотрудники" at bounding box center [82, 396] width 105 height 24
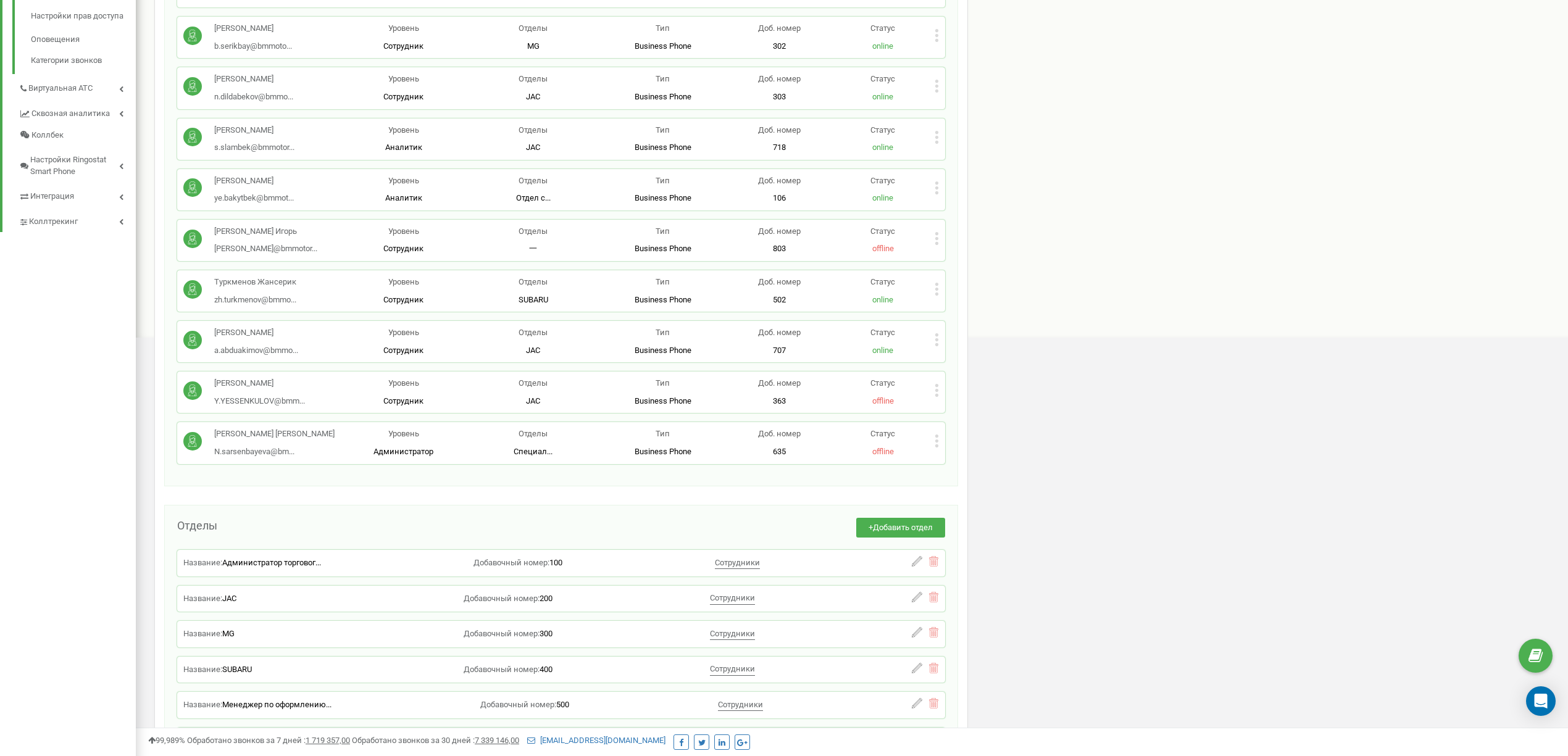
scroll to position [411, 0]
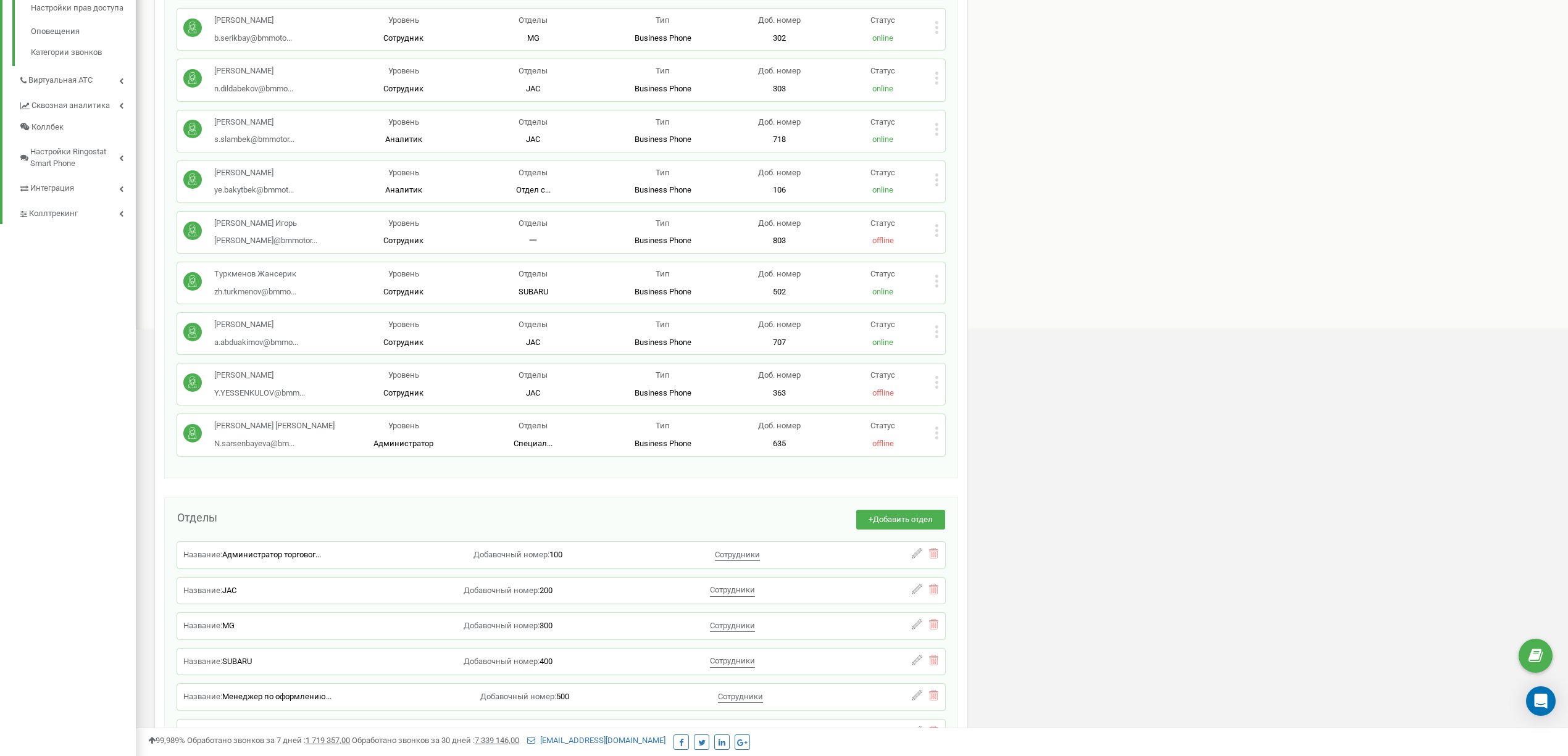
click at [939, 435] on div "[PERSON_NAME] [PERSON_NAME]... [EMAIL_ADDRESS][DOMAIN_NAME] Уровень Администрат…" at bounding box center [561, 435] width 768 height 41
click at [937, 435] on div "[PERSON_NAME] [PERSON_NAME]... [EMAIL_ADDRESS][DOMAIN_NAME] Уровень Администрат…" at bounding box center [561, 435] width 768 height 41
click at [937, 435] on icon at bounding box center [937, 433] width 5 height 13
click at [970, 453] on span "Редактировать" at bounding box center [983, 454] width 63 height 8
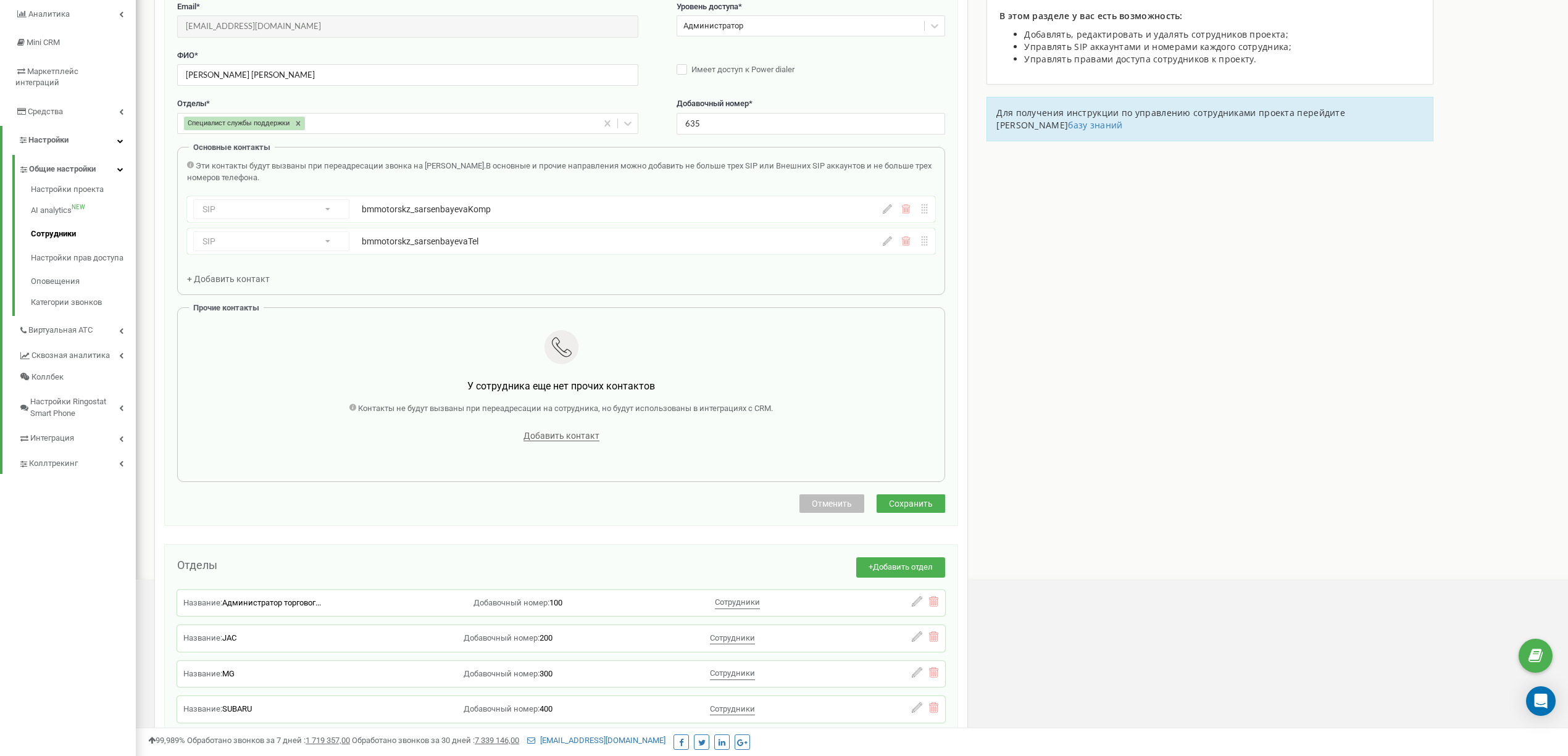
scroll to position [124, 0]
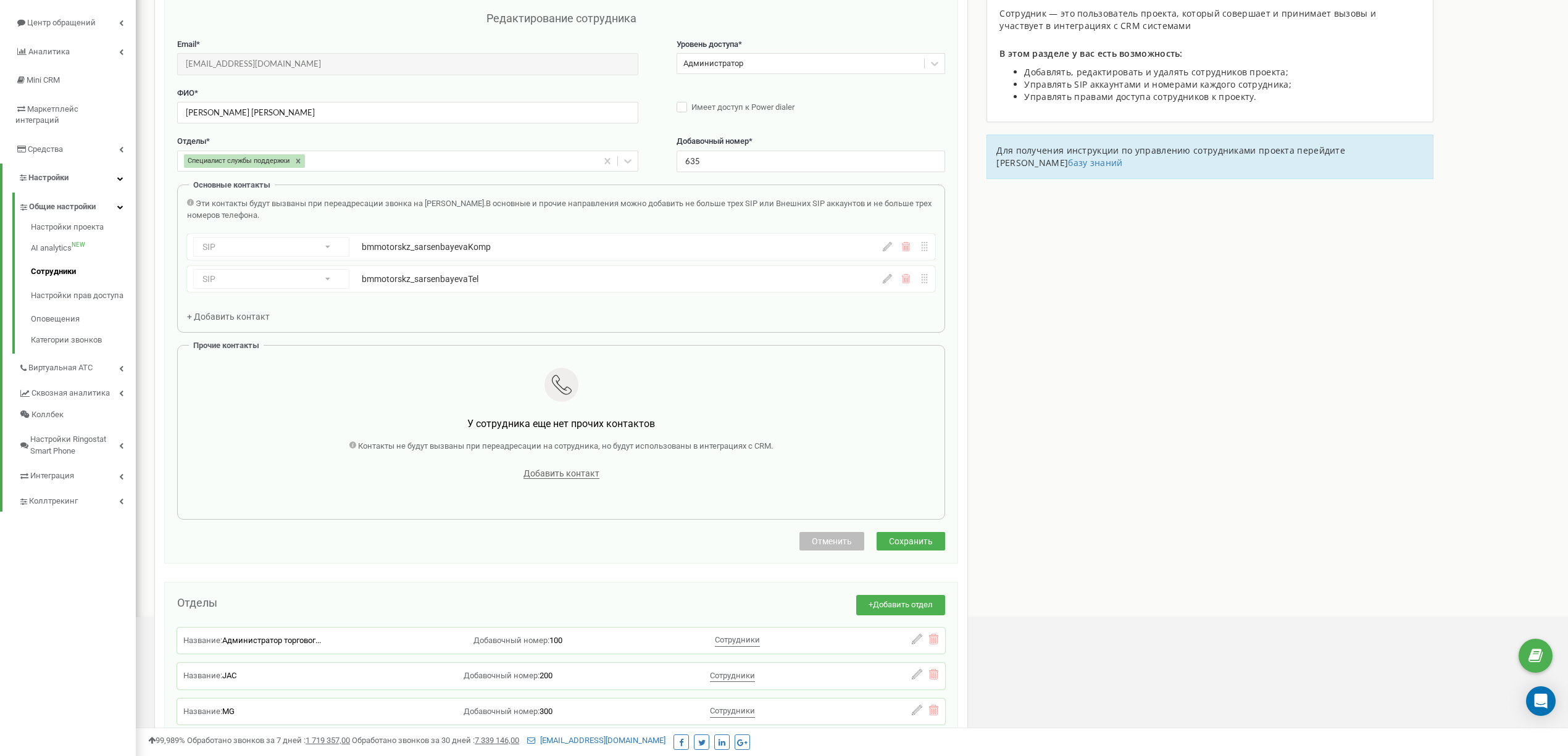
click at [289, 286] on div "SIP Номер телефона SIP Внешний SIP bmmotorskz_sarsenbayevaTel" at bounding box center [505, 279] width 625 height 20
click at [304, 278] on div "SIP Номер телефона SIP Внешний SIP bmmotorskz_sarsenbayevaTel" at bounding box center [505, 279] width 625 height 20
click at [220, 319] on span "+ Добавить контакт" at bounding box center [228, 316] width 82 height 10
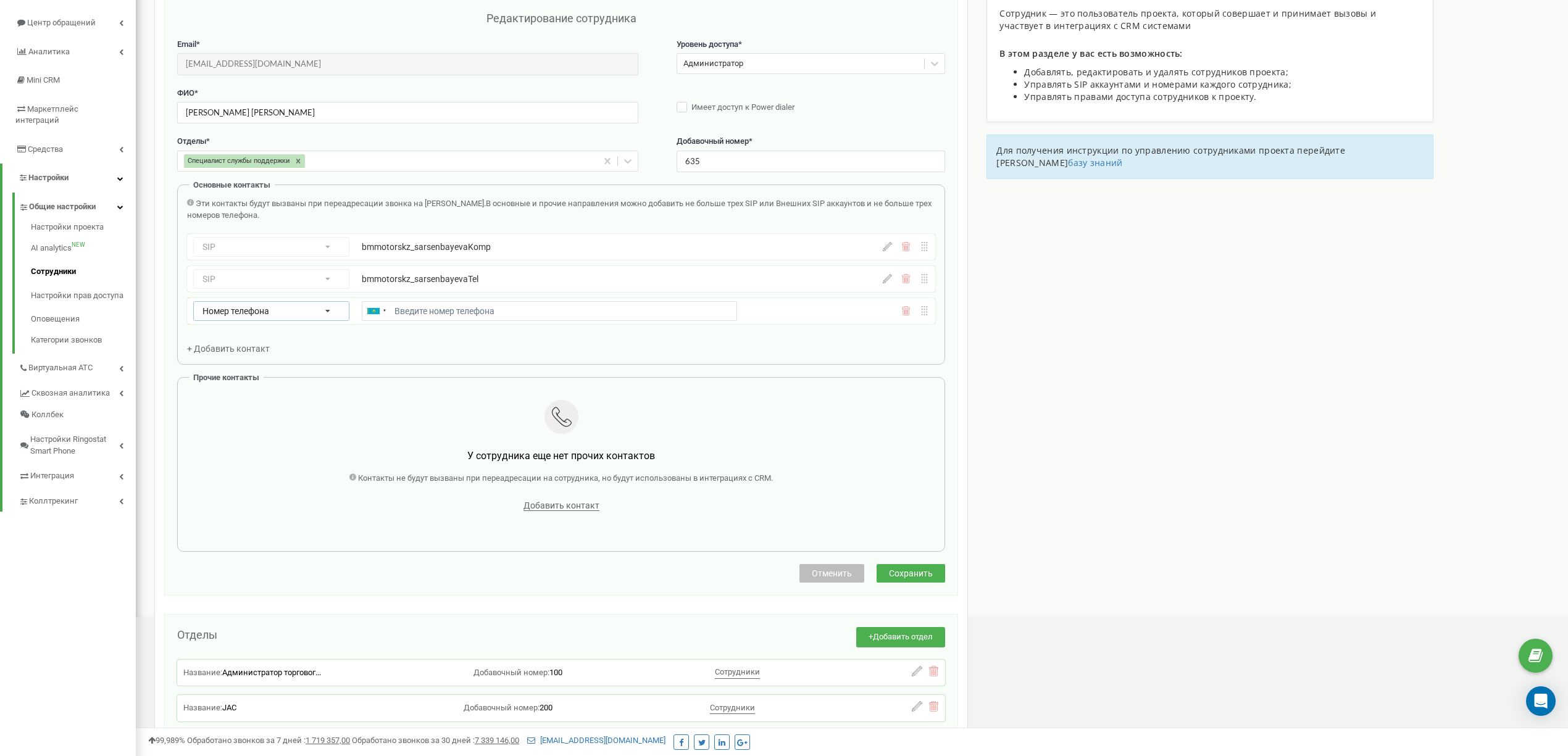
click at [220, 319] on div "Номер телефона Номер телефона SIP Внешний SIP" at bounding box center [271, 312] width 156 height 20
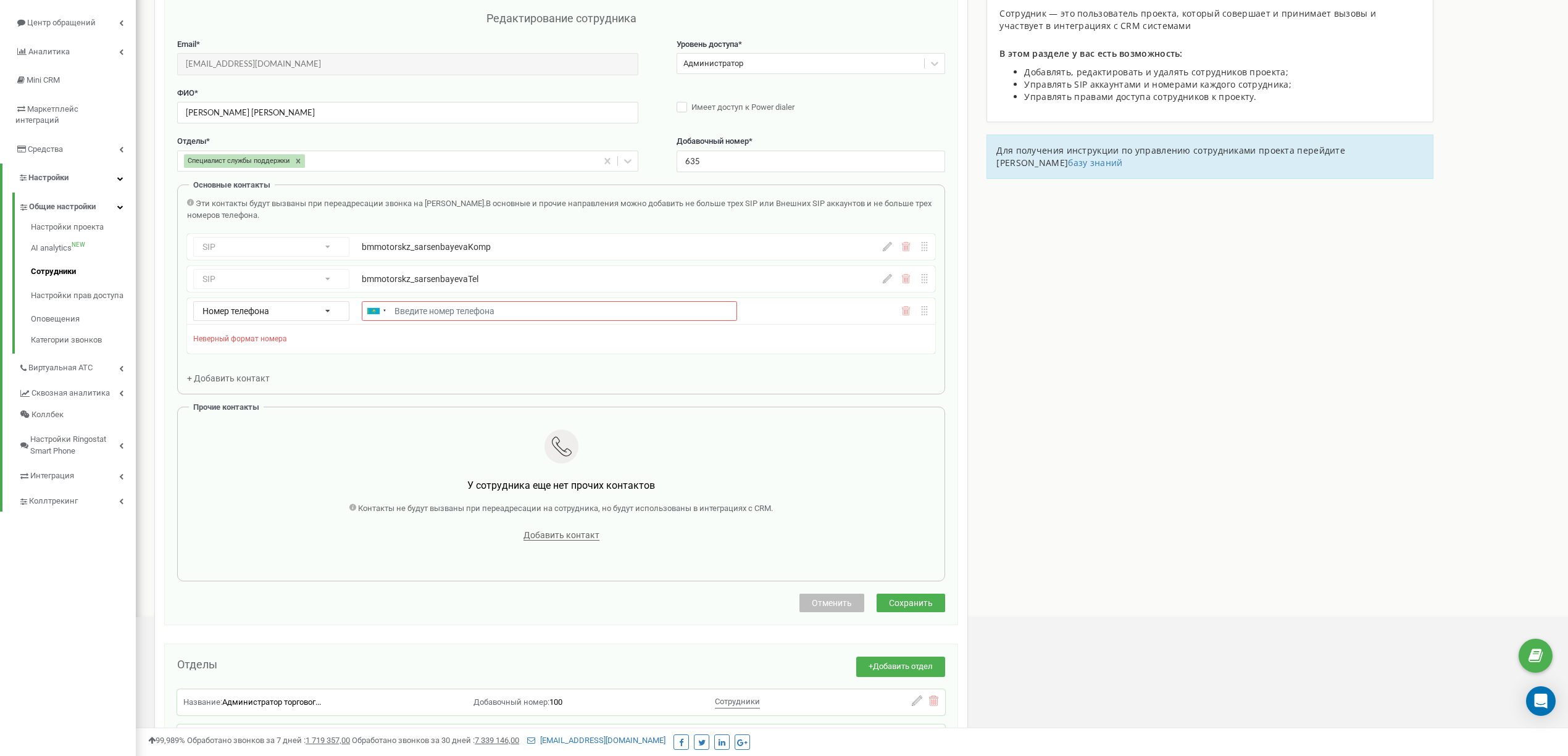
click at [542, 363] on div "Основные контакты Эти контакты будут вызваны при переадресации звонка на Сотруд…" at bounding box center [561, 289] width 768 height 209
click at [901, 309] on div "Номер телефона Номер телефона SIP Внешний SIP [GEOGRAPHIC_DATA] ([GEOGRAPHIC_DA…" at bounding box center [561, 312] width 748 height 26
click at [904, 309] on div "Номер телефона Номер телефона SIP Внешний SIP [GEOGRAPHIC_DATA] ([GEOGRAPHIC_DA…" at bounding box center [561, 312] width 748 height 26
click at [905, 315] on icon at bounding box center [905, 311] width 9 height 9
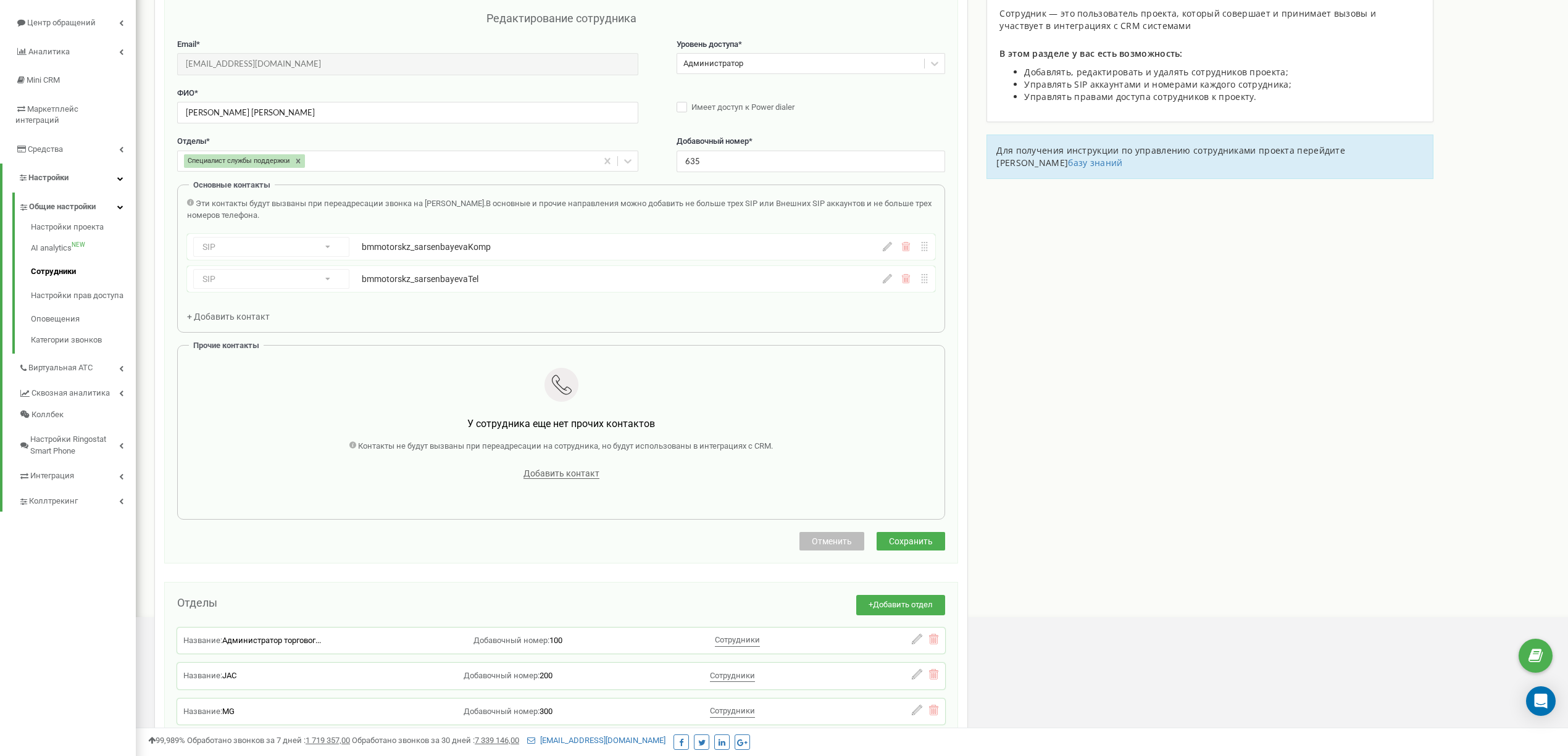
click at [885, 280] on icon at bounding box center [887, 279] width 9 height 9
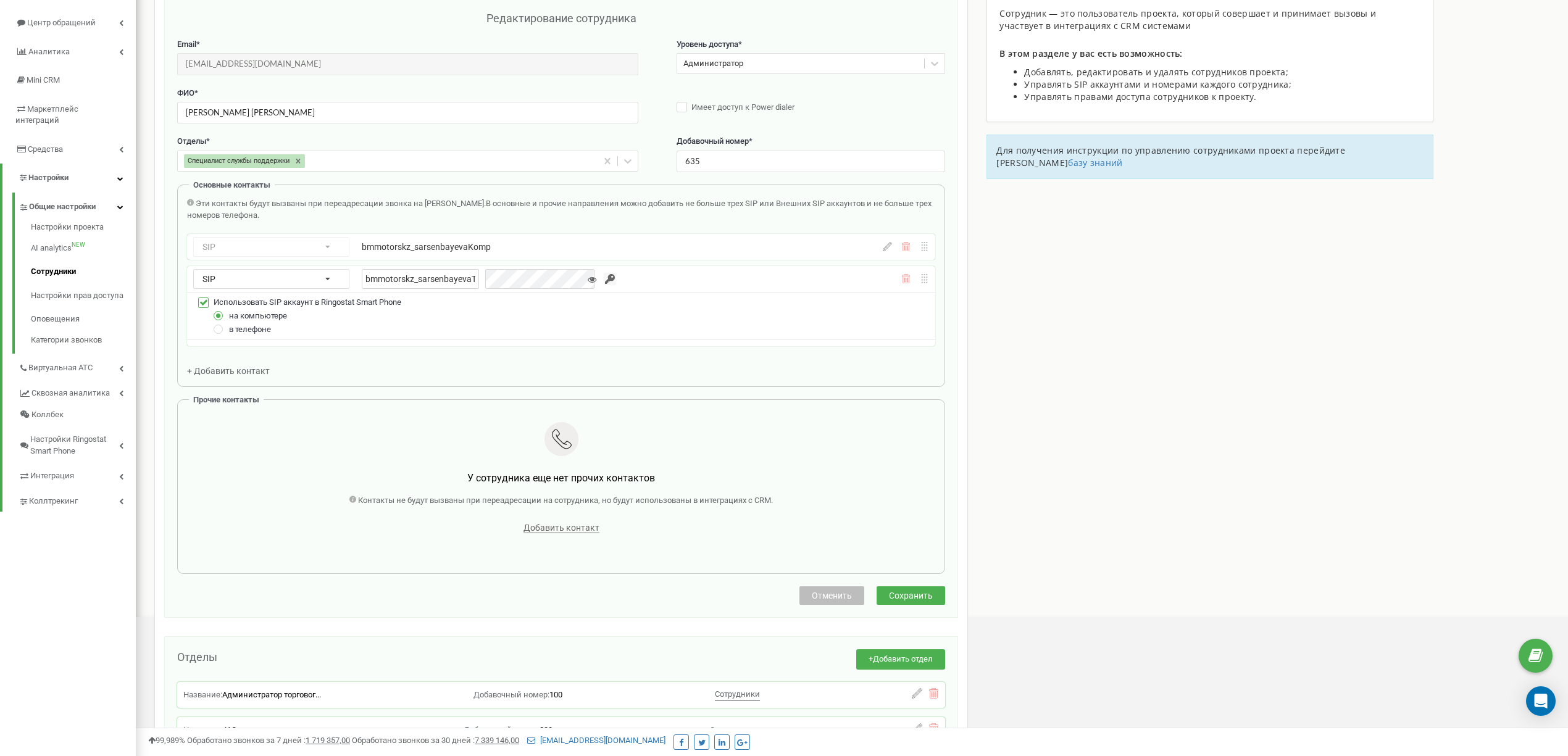
click at [230, 331] on span "в телефоне" at bounding box center [250, 329] width 42 height 9
click at [221, 324] on label at bounding box center [219, 324] width 11 height 0
click at [0, 0] on input "в телефоне" at bounding box center [0, 0] width 0 height 0
click at [924, 601] on span "Сохранить" at bounding box center [910, 596] width 44 height 10
click at [588, 283] on icon at bounding box center [592, 279] width 8 height 8
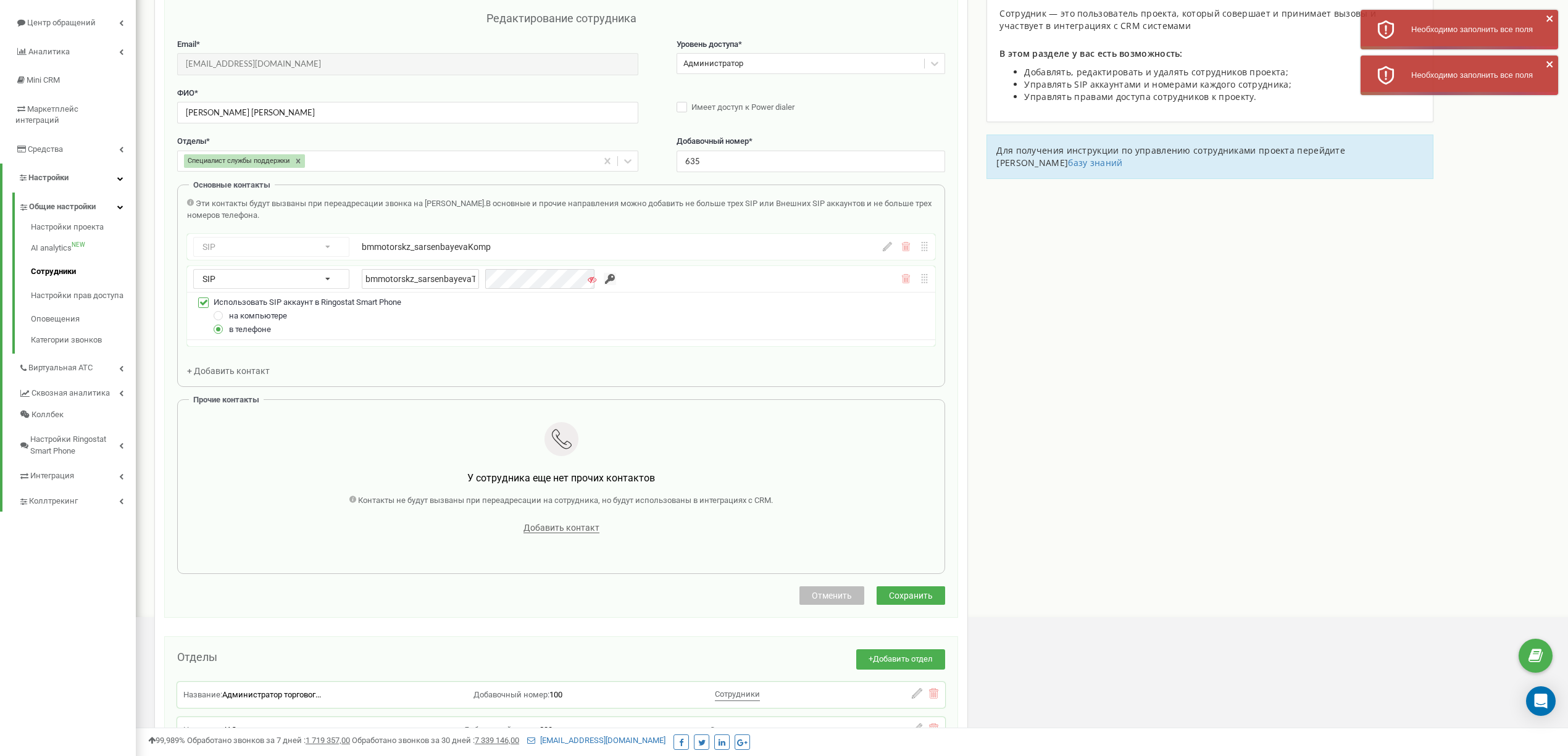
click at [604, 282] on input "button" at bounding box center [610, 279] width 12 height 12
click at [588, 282] on icon at bounding box center [592, 279] width 8 height 8
click at [604, 280] on input "button" at bounding box center [610, 279] width 12 height 12
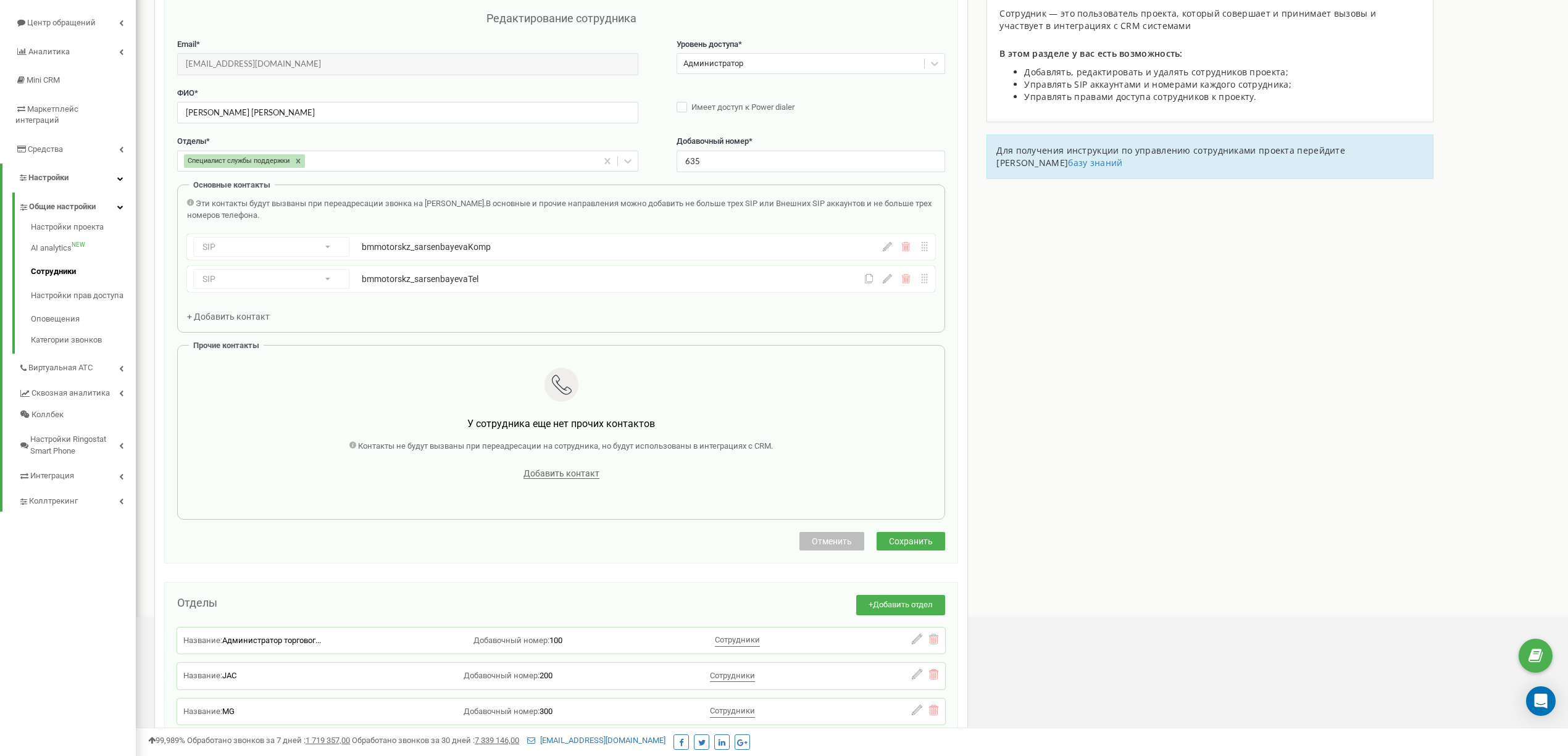
click at [889, 280] on icon at bounding box center [887, 279] width 9 height 9
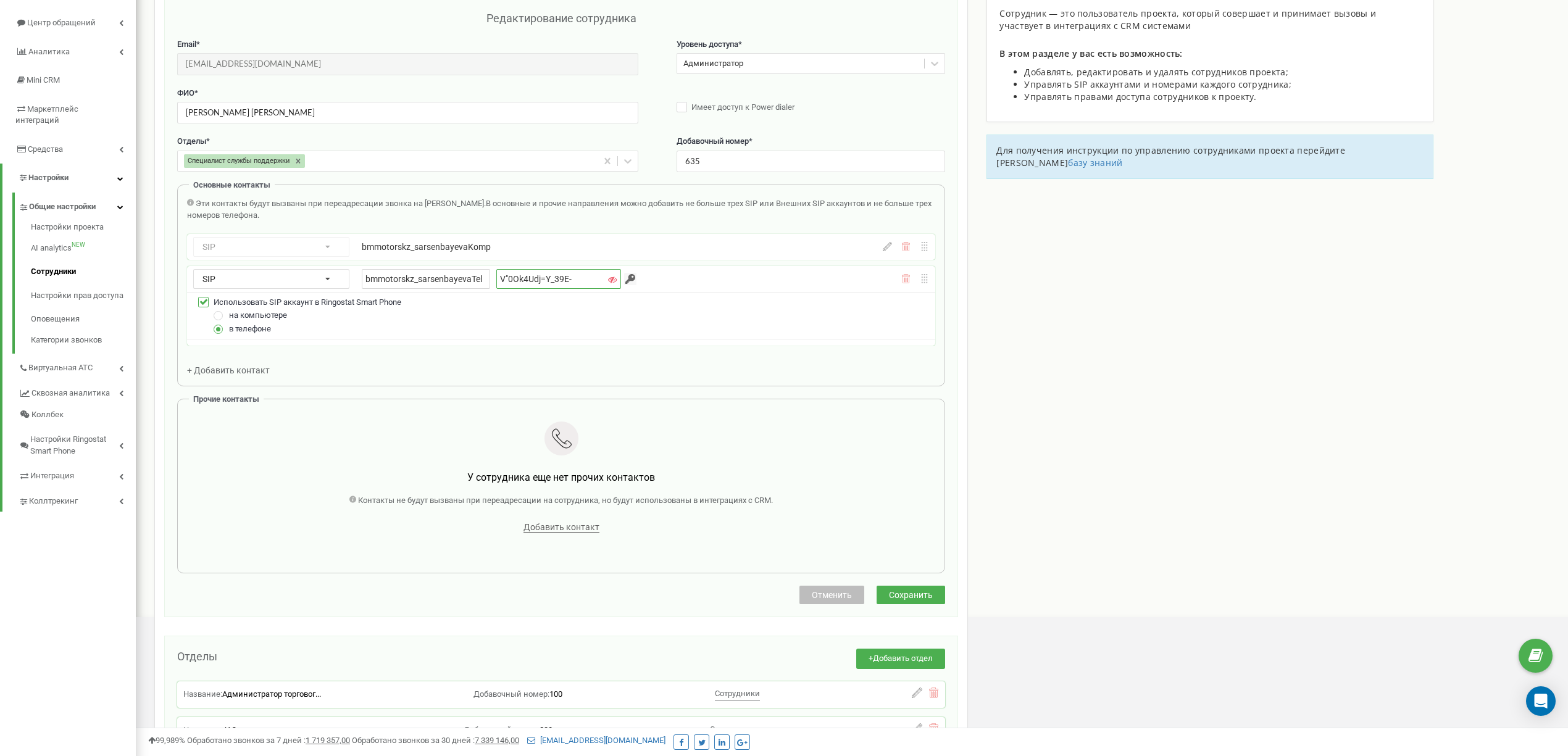
click at [534, 284] on input "V"0Ok4Udj=Y_39E-" at bounding box center [558, 279] width 124 height 20
paste input "..S4J&Lp[tlTj."c"
type input "..S4J&Lp[tlTj."c"
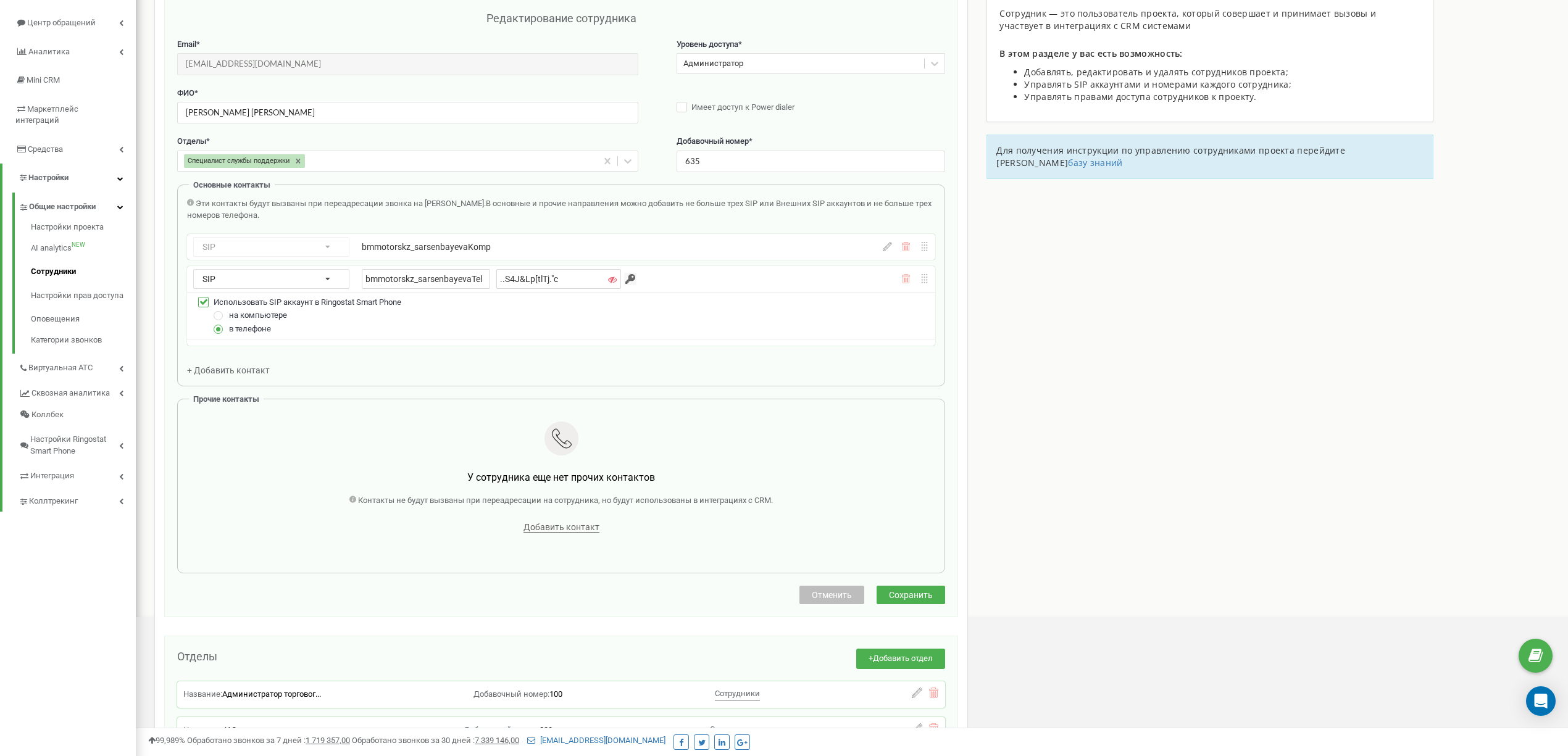
scroll to position [15, 0]
